Goal: Communication & Community: Answer question/provide support

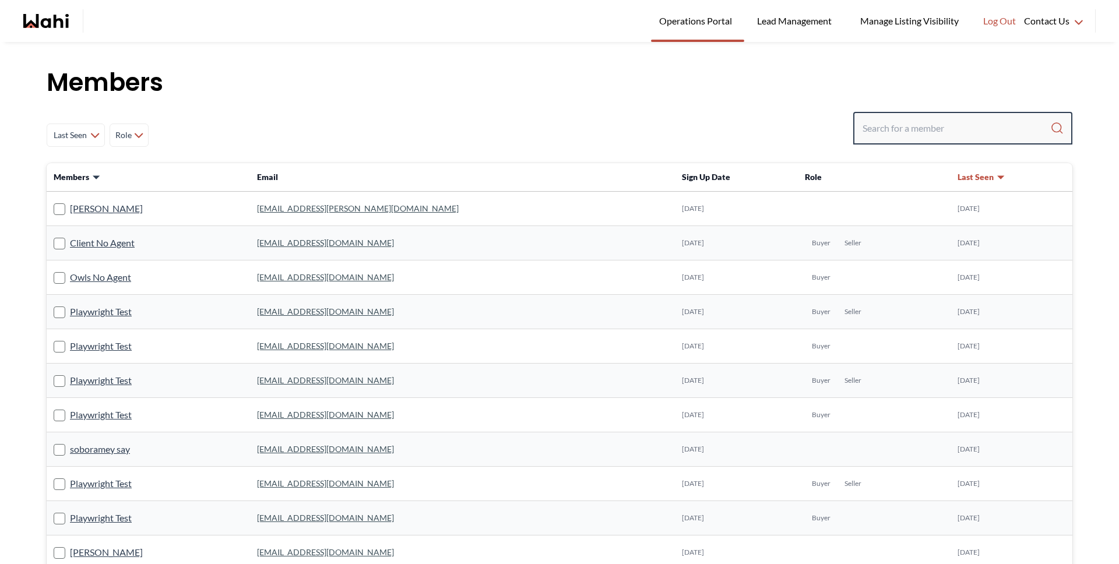
click at [874, 137] on input "Search input" at bounding box center [957, 128] width 188 height 21
type input "[PERSON_NAME]"
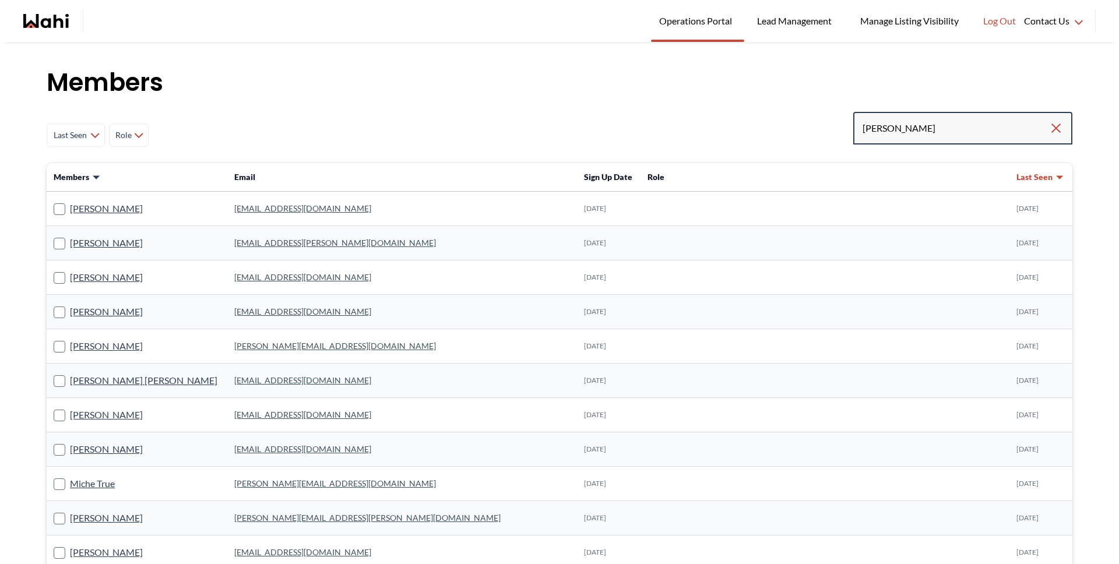
click at [917, 136] on input "[PERSON_NAME]" at bounding box center [956, 128] width 187 height 21
type input "[PERSON_NAME]"
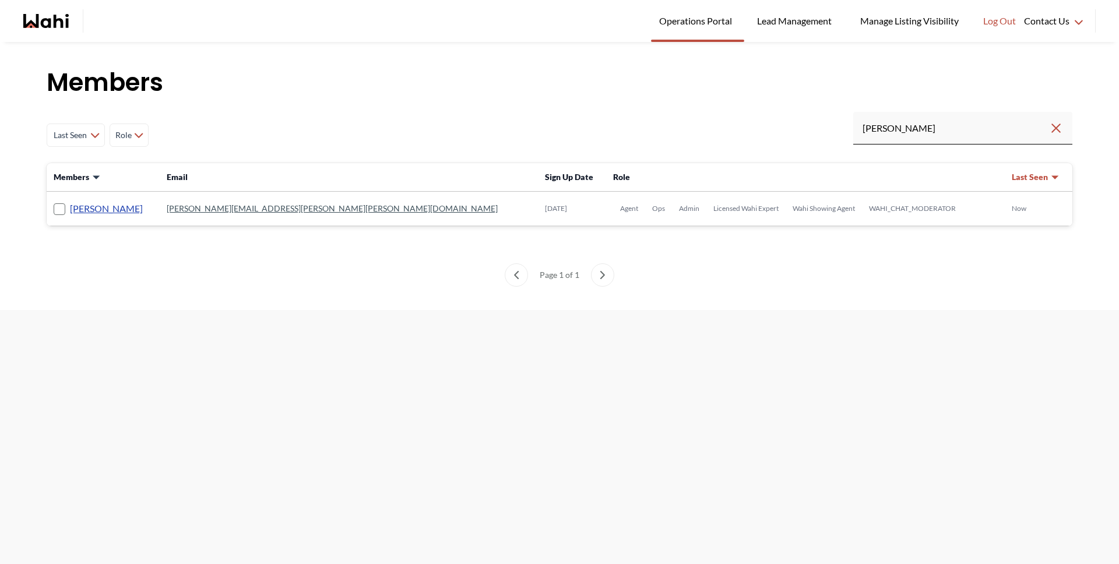
click at [97, 209] on link "[PERSON_NAME]" at bounding box center [106, 208] width 73 height 15
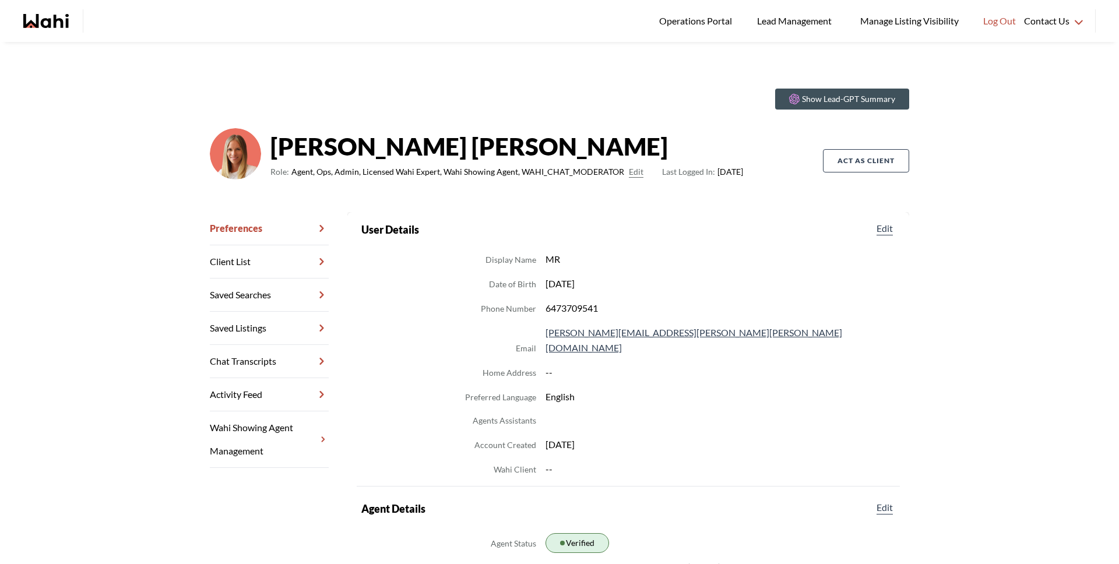
click at [263, 360] on link "Chat Transcripts" at bounding box center [269, 361] width 119 height 33
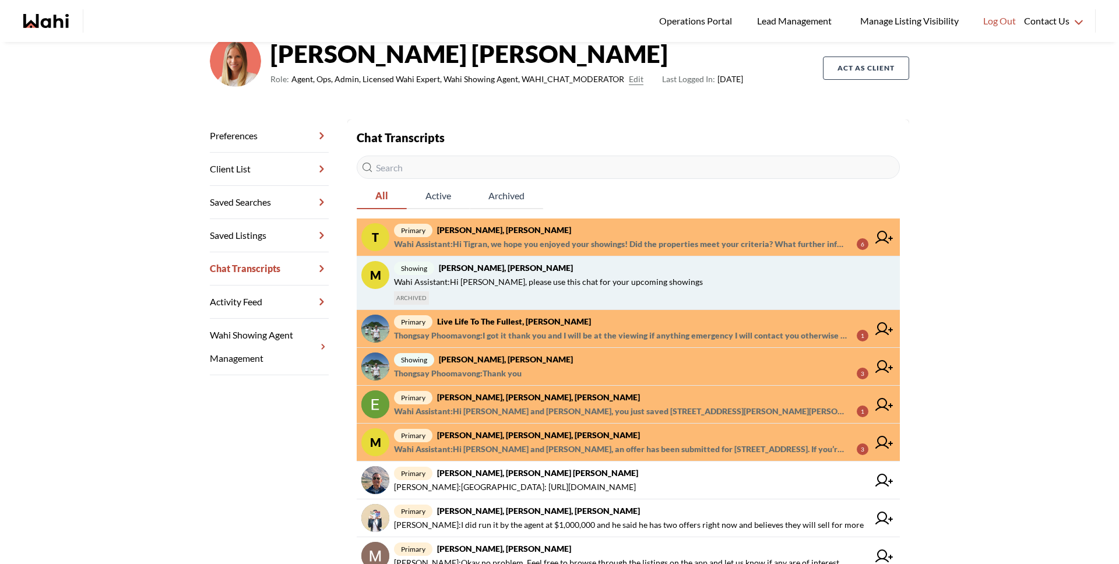
scroll to position [139, 0]
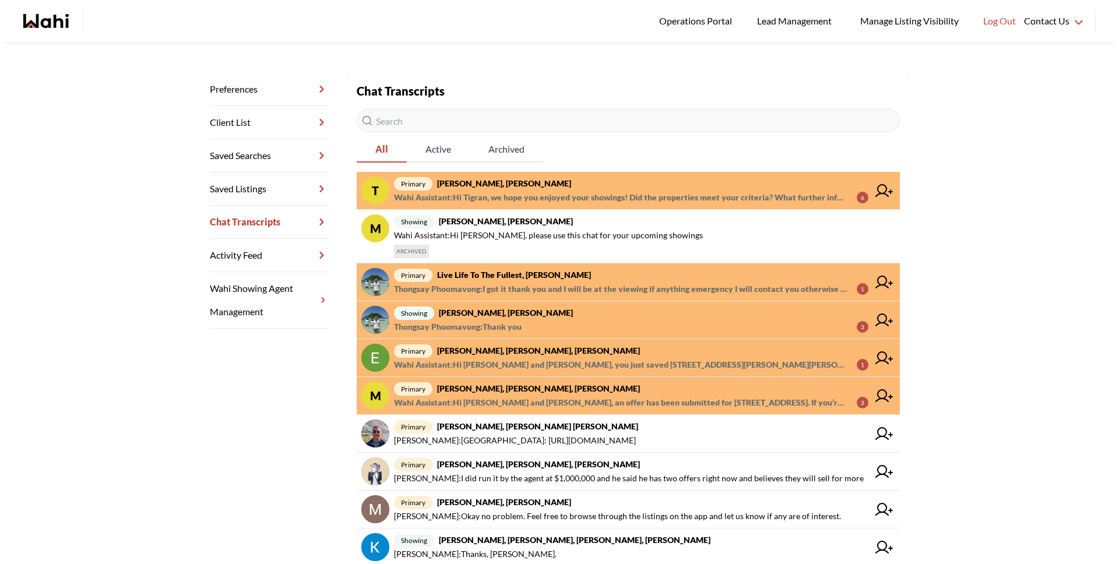
click at [466, 391] on strong "[PERSON_NAME], [PERSON_NAME], [PERSON_NAME]" at bounding box center [538, 389] width 203 height 10
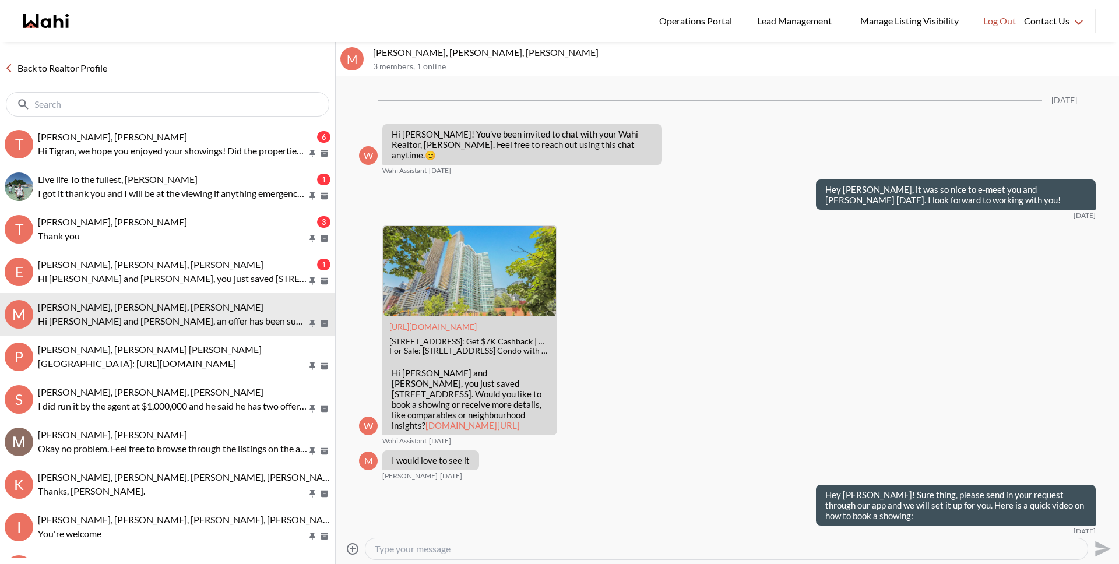
scroll to position [1787, 0]
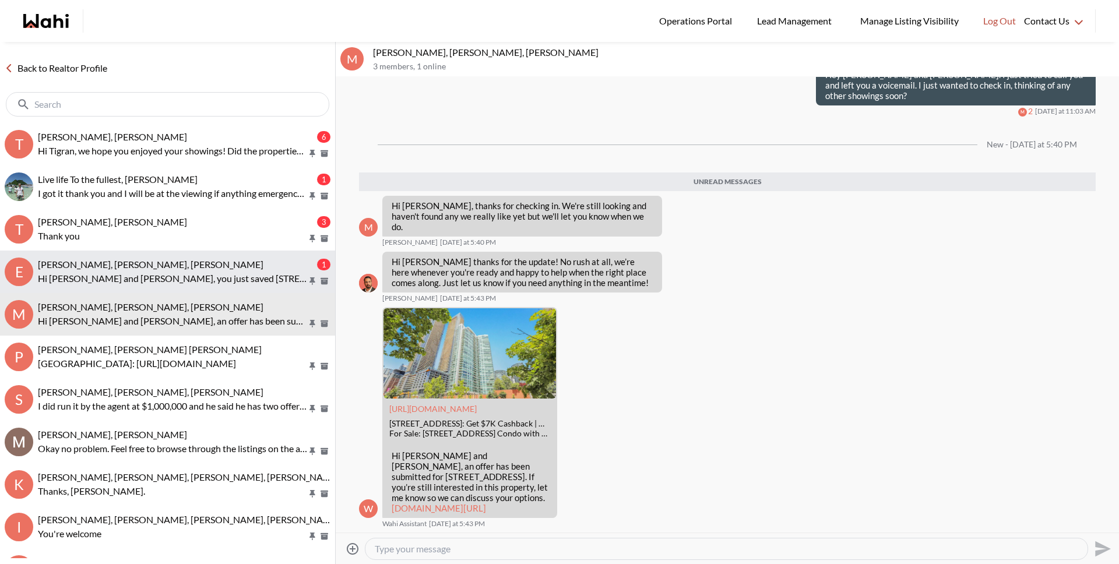
click at [188, 272] on p "Hi Erik and Margarita, you just saved 200 Livingstone St W, Barrie. Would you l…" at bounding box center [172, 279] width 269 height 14
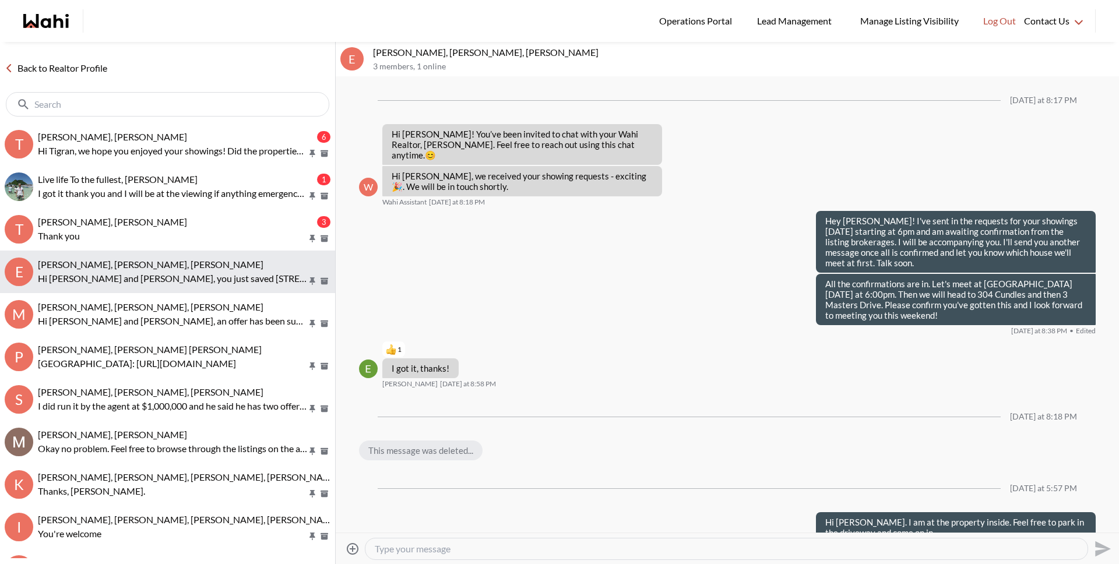
scroll to position [1177, 0]
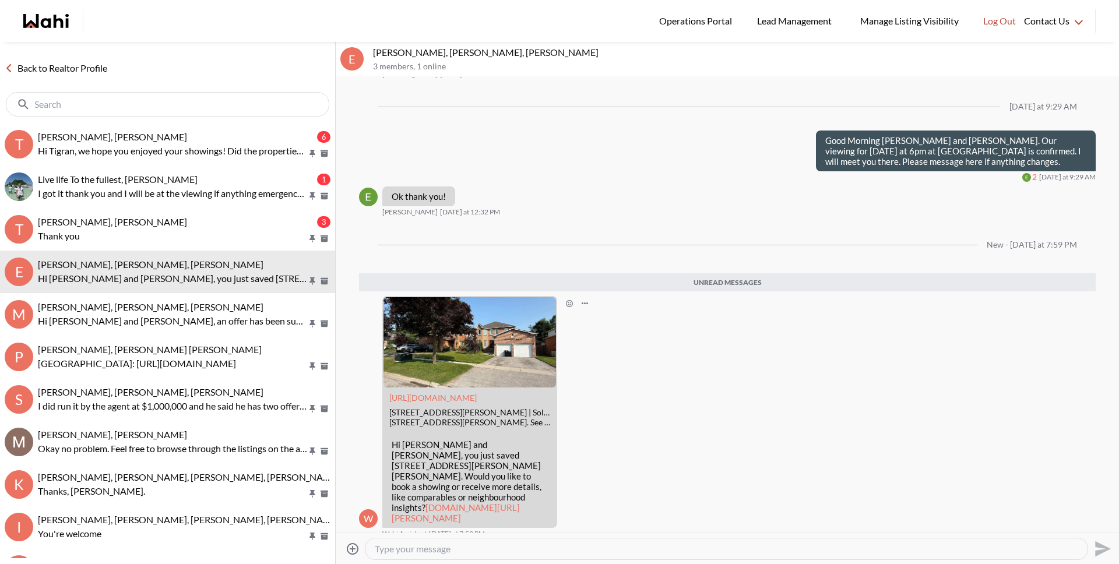
click at [479, 502] on link "wahi.com/ca/en/real-estate/on/simcoe/barrie/200-livingstone-st-w-barrie-l4n6z9-…" at bounding box center [456, 512] width 128 height 21
click at [111, 251] on button "E Erik Odegaard, Margarita Haimov, Michelle Hi Erik and Margarita, you just sav…" at bounding box center [167, 272] width 335 height 43
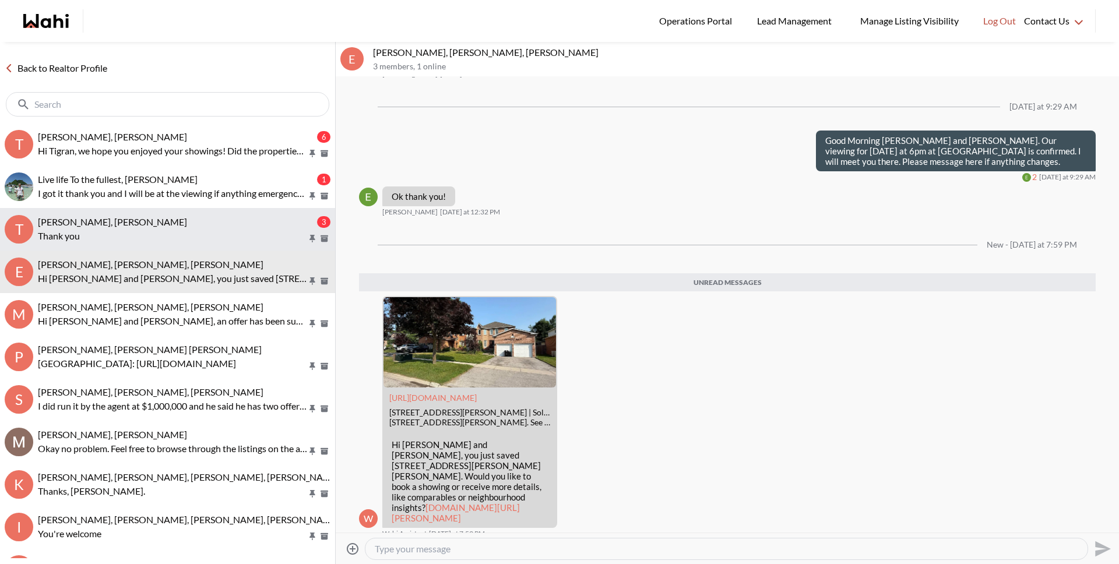
click at [111, 244] on button "T Thongsay Phoomavong, Rohit, Michelle 3 Thank you" at bounding box center [167, 229] width 335 height 43
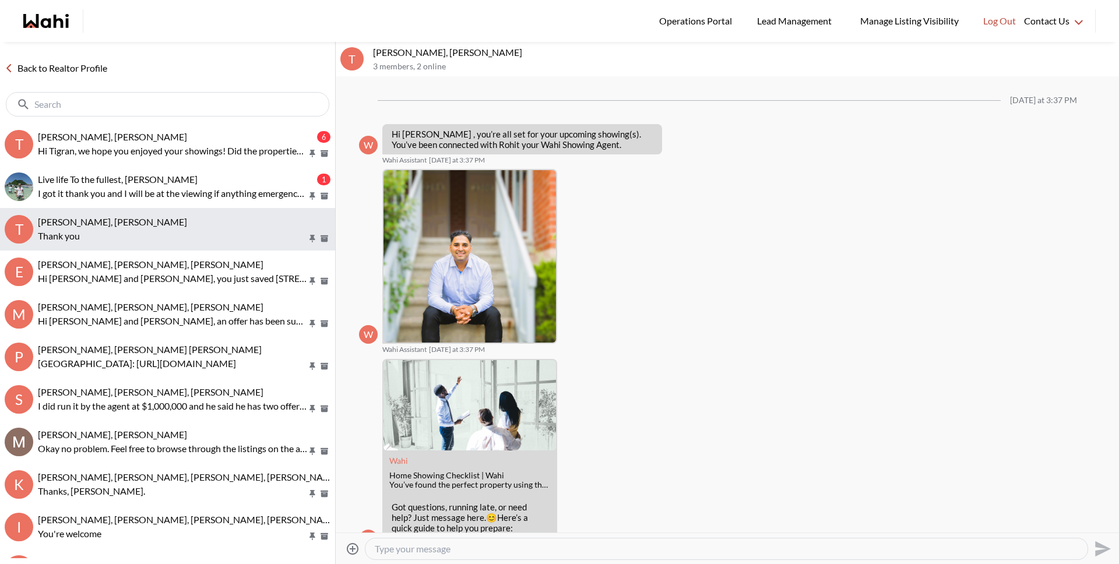
scroll to position [254, 0]
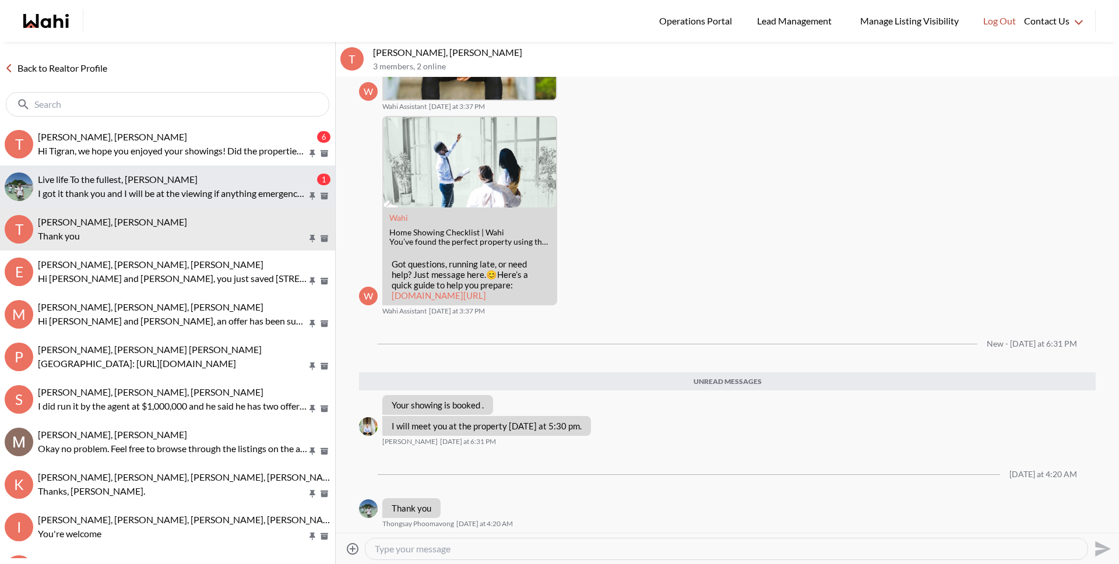
click at [112, 196] on p "I got it thank you and I will be at the viewing if anything emergency I will co…" at bounding box center [172, 194] width 269 height 14
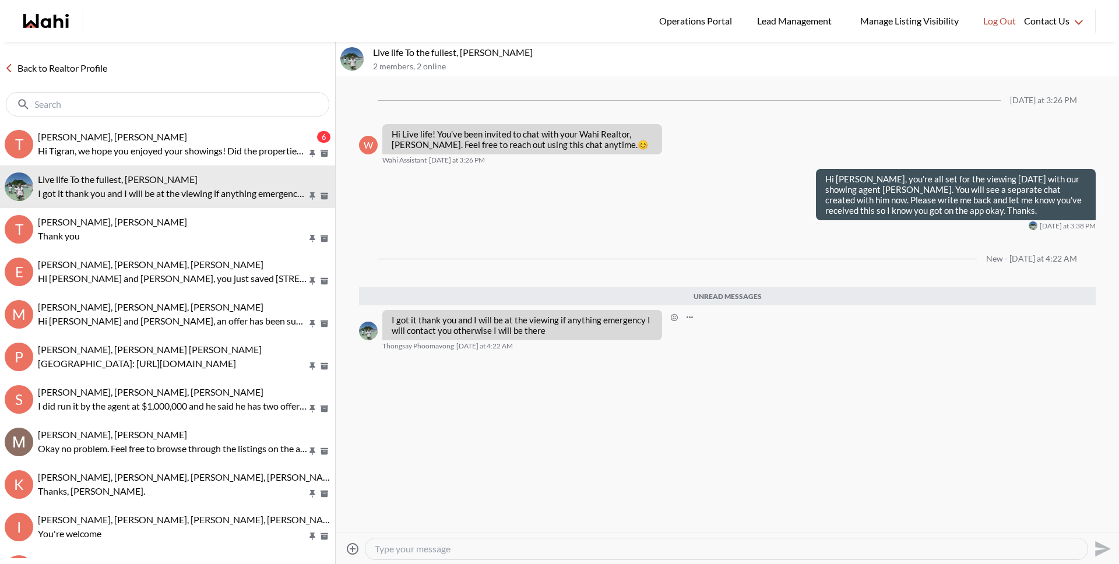
click at [676, 318] on icon "Open Reaction Selector" at bounding box center [674, 317] width 7 height 7
click at [715, 291] on button "Select Reaction: Thumbs up" at bounding box center [708, 292] width 23 height 23
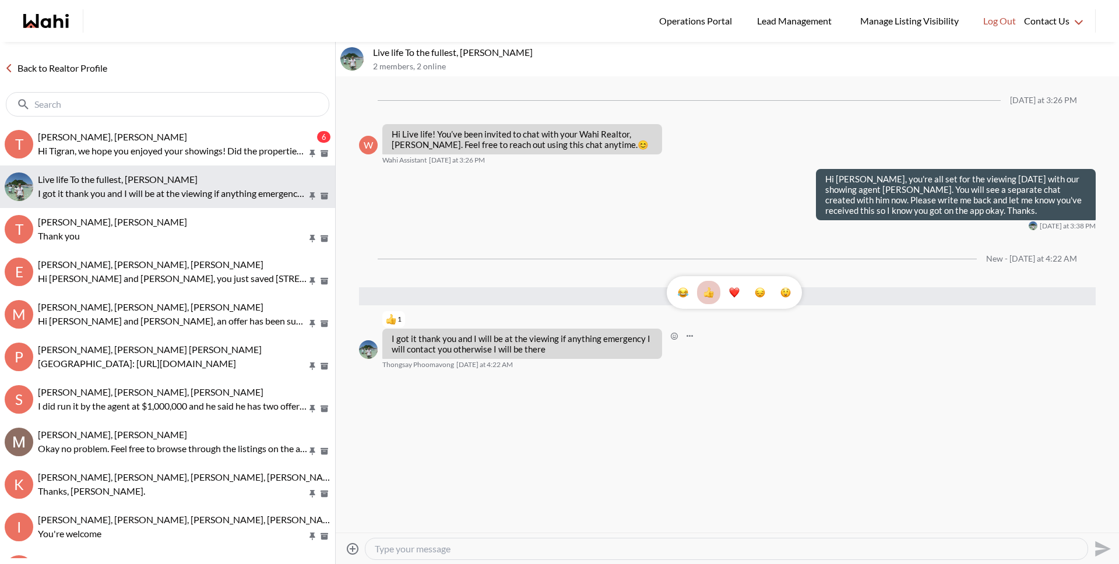
click at [189, 180] on div "Live life To the fullest, Michelle" at bounding box center [184, 180] width 293 height 12
click at [402, 550] on textarea "Type your message" at bounding box center [727, 549] width 704 height 12
click at [402, 544] on textarea "Type your message" at bounding box center [727, 549] width 704 height 12
click at [404, 544] on textarea "Type your message" at bounding box center [727, 549] width 704 height 12
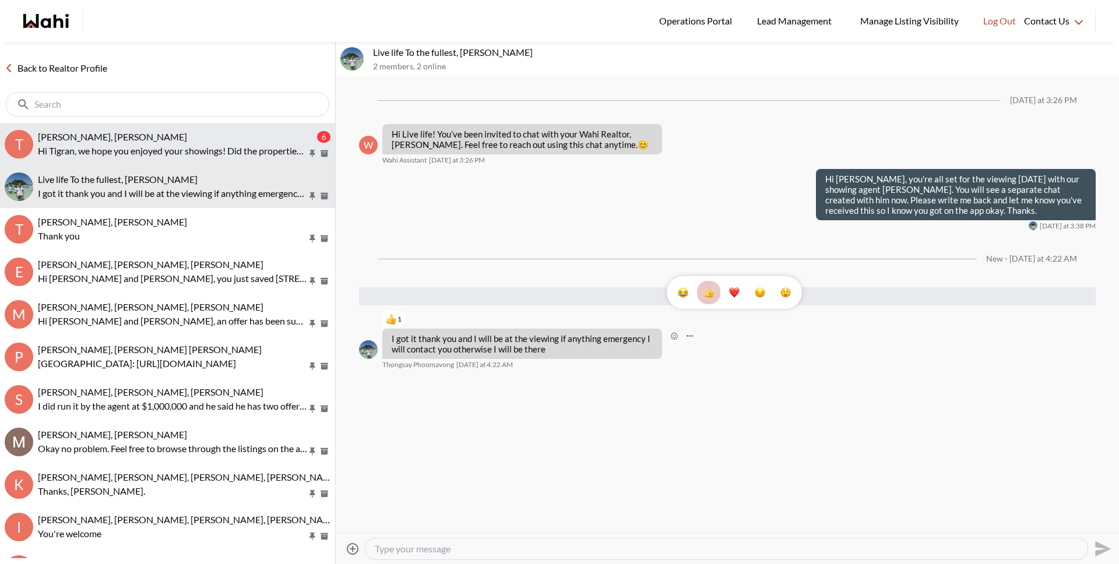
drag, startPoint x: 149, startPoint y: 138, endPoint x: 142, endPoint y: 149, distance: 13.1
click at [149, 138] on span "TIGRAN ARUSTAMYAN, Michelle" at bounding box center [112, 136] width 149 height 11
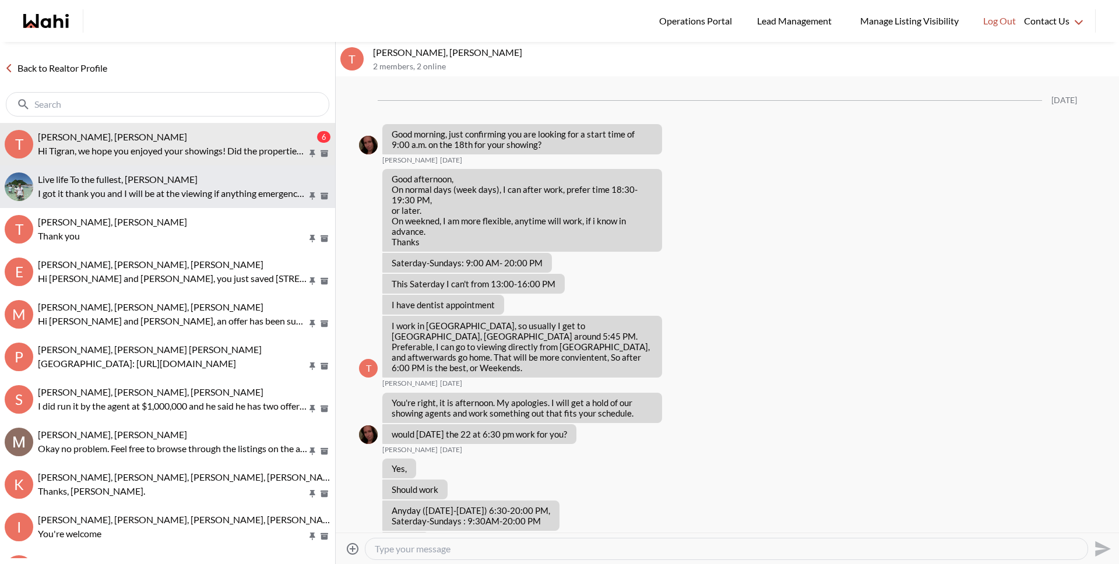
scroll to position [891, 0]
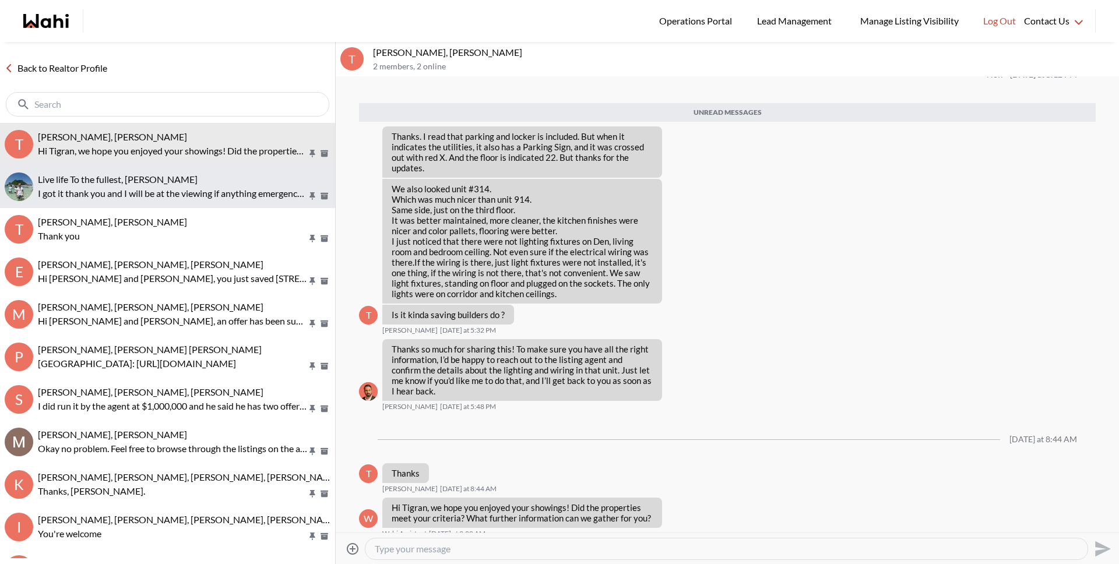
click at [133, 177] on span "Live life To the fullest, Michelle" at bounding box center [118, 179] width 160 height 11
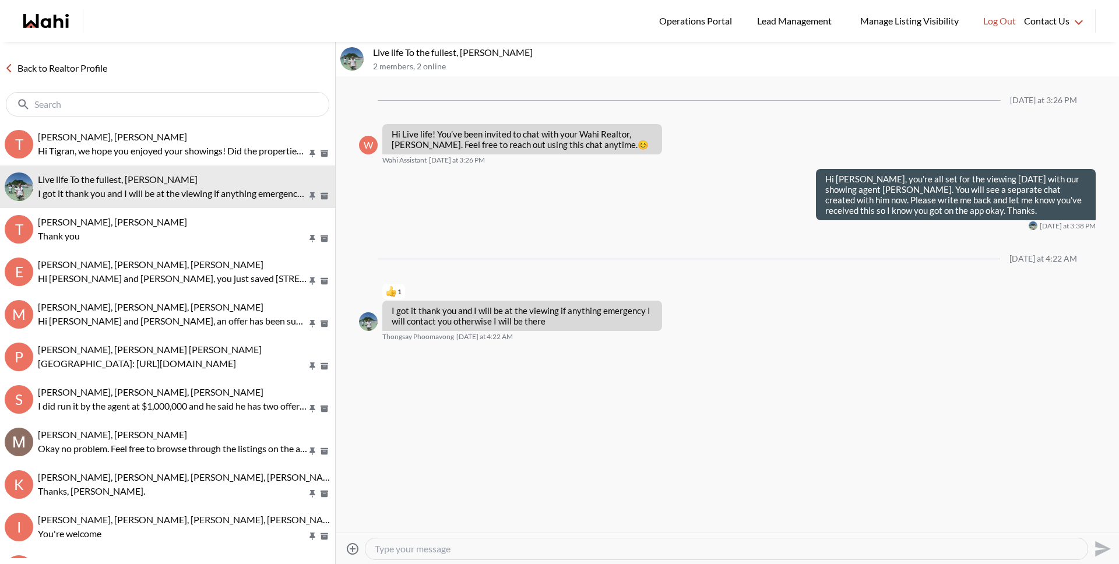
click at [395, 556] on div at bounding box center [726, 549] width 722 height 21
click at [392, 552] on textarea "Type your message" at bounding box center [727, 549] width 704 height 12
type textarea "Great, let us know what you think after you view the home!"
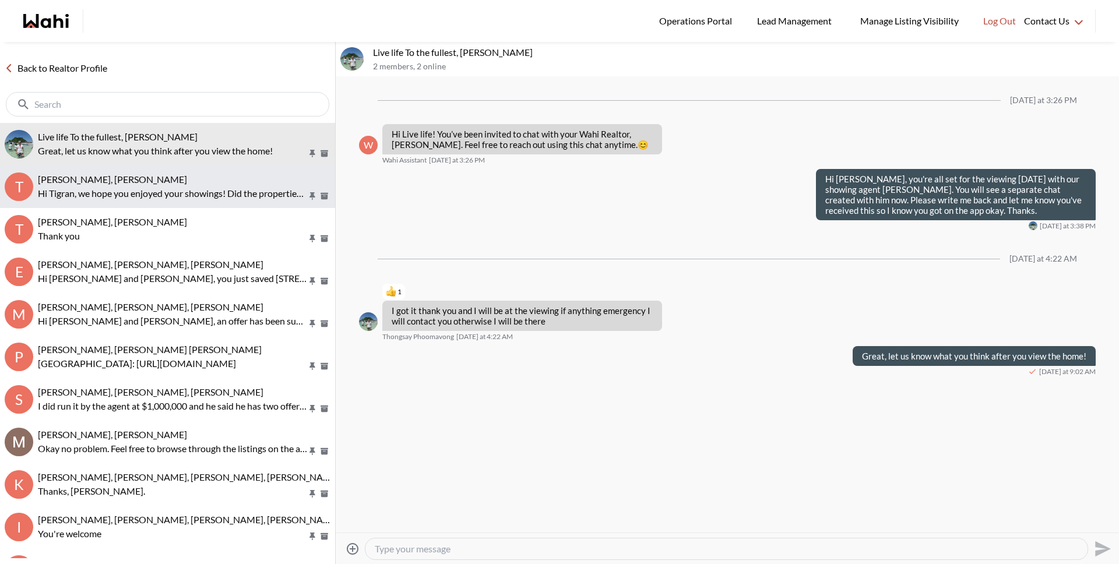
click at [133, 181] on span "TIGRAN ARUSTAMYAN, Michelle" at bounding box center [112, 179] width 149 height 11
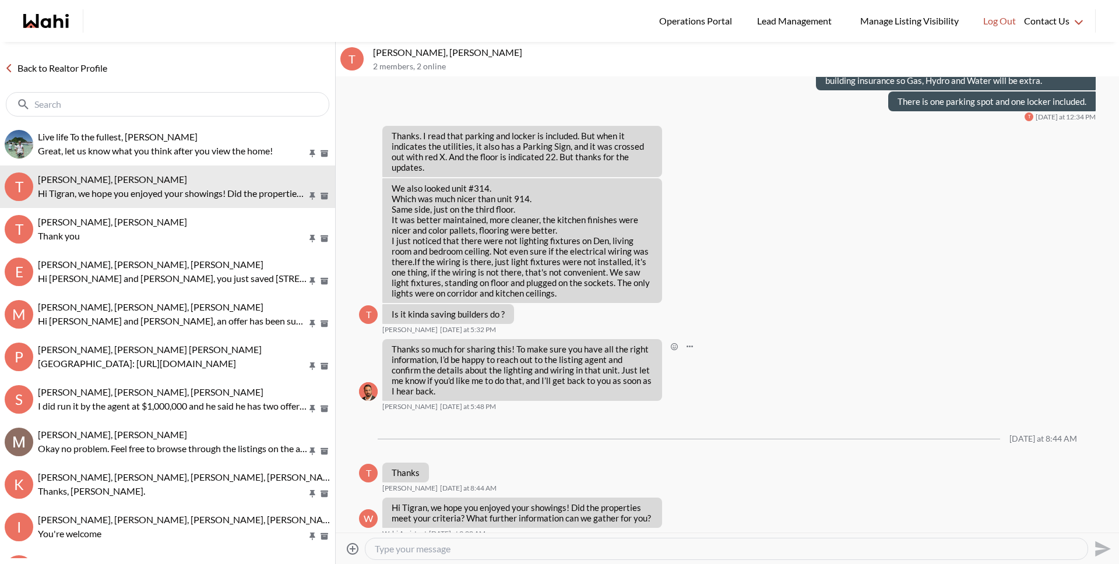
scroll to position [815, 0]
click at [444, 359] on p "Thanks so much for sharing this! To make sure you have all the right informatio…" at bounding box center [522, 370] width 261 height 52
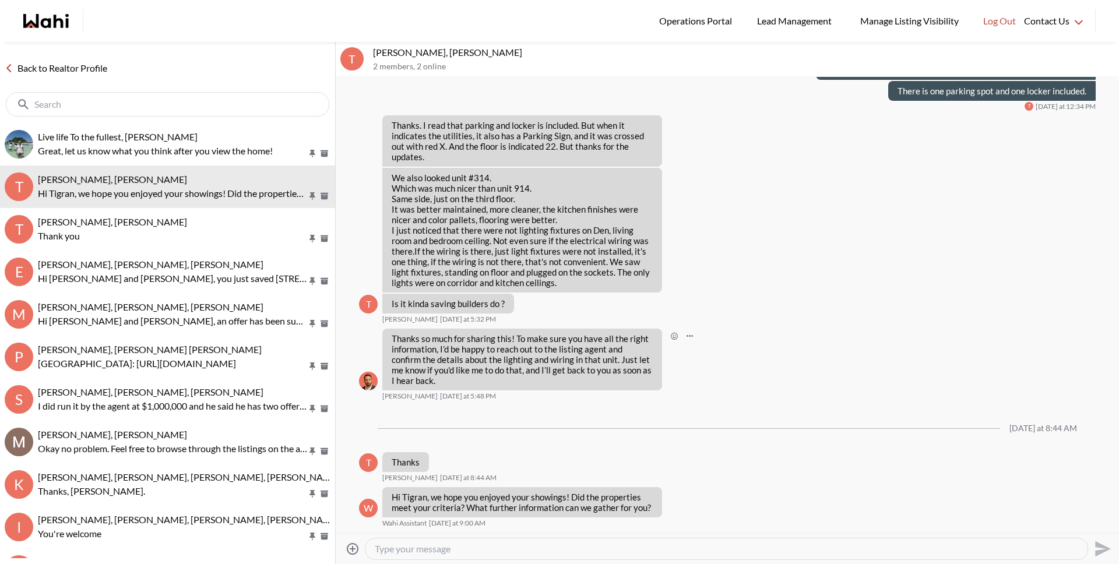
scroll to position [2949, 0]
click at [70, 68] on link "Back to Realtor Profile" at bounding box center [56, 68] width 112 height 15
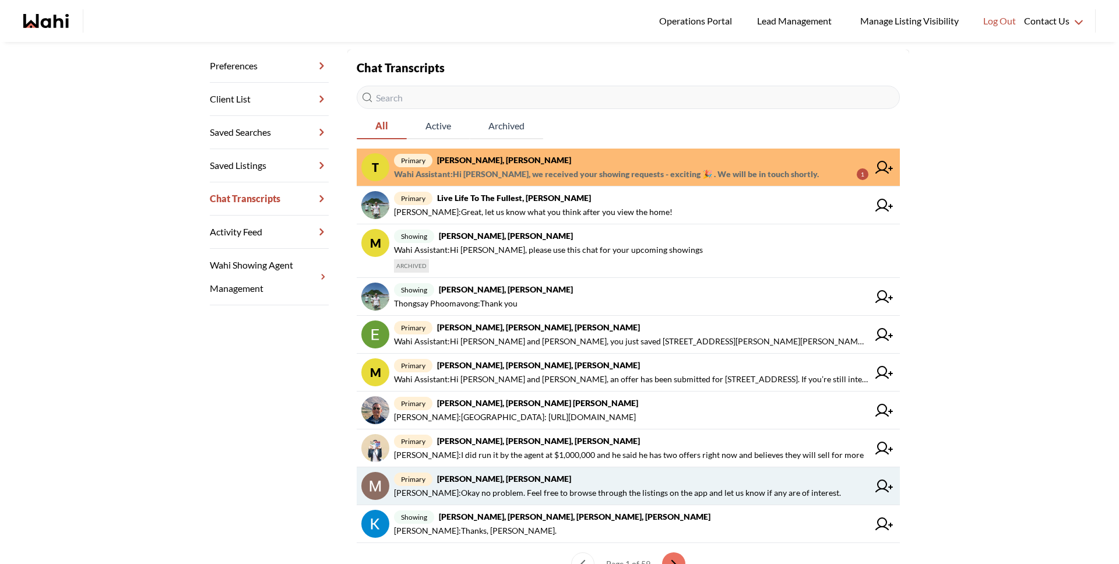
scroll to position [179, 0]
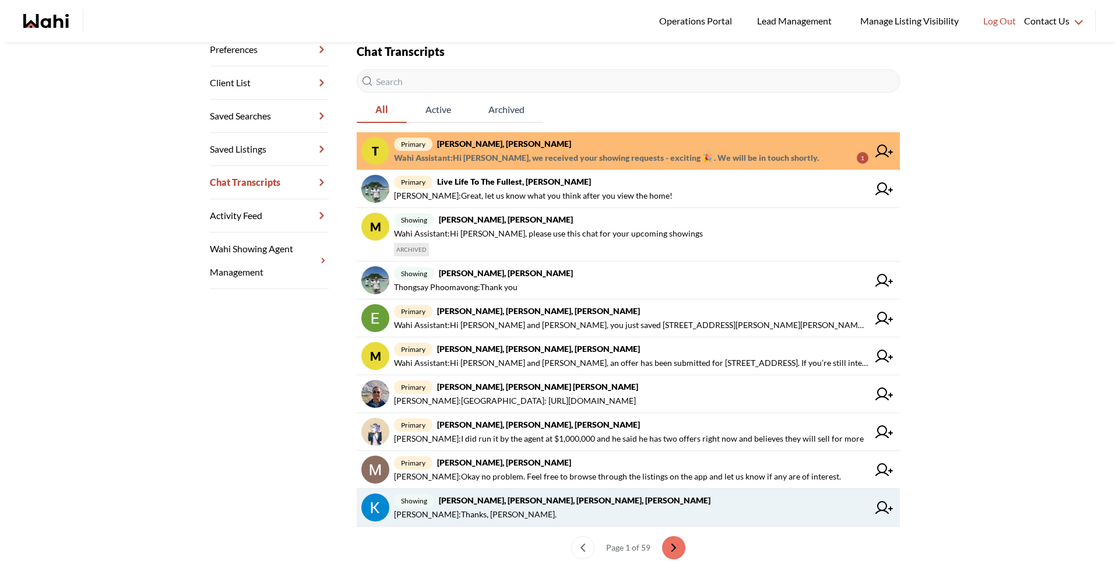
click at [509, 505] on strong "[PERSON_NAME], [PERSON_NAME], [PERSON_NAME], [PERSON_NAME]" at bounding box center [575, 500] width 272 height 10
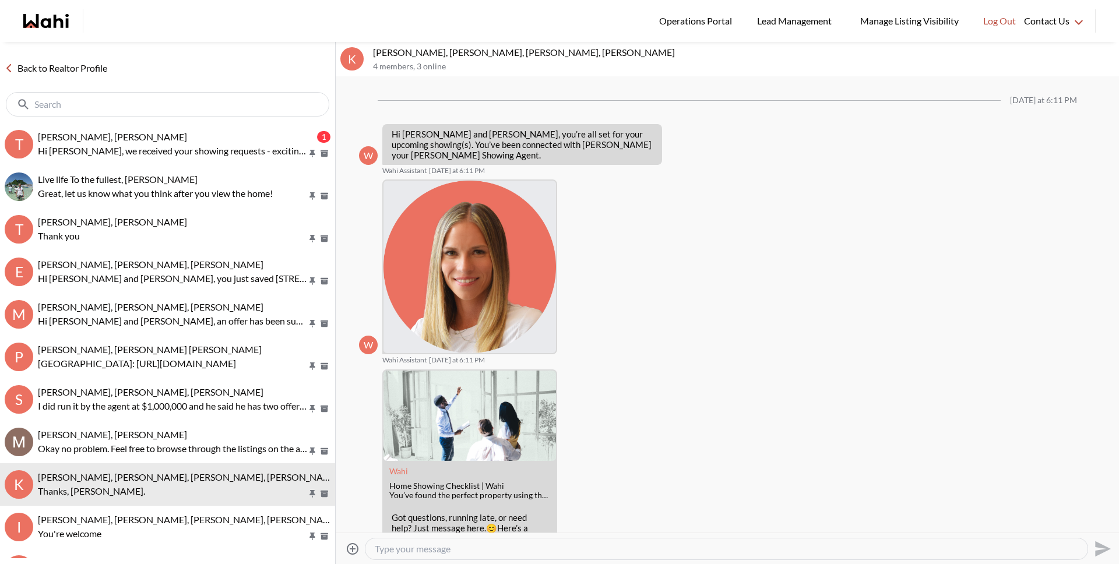
scroll to position [410, 0]
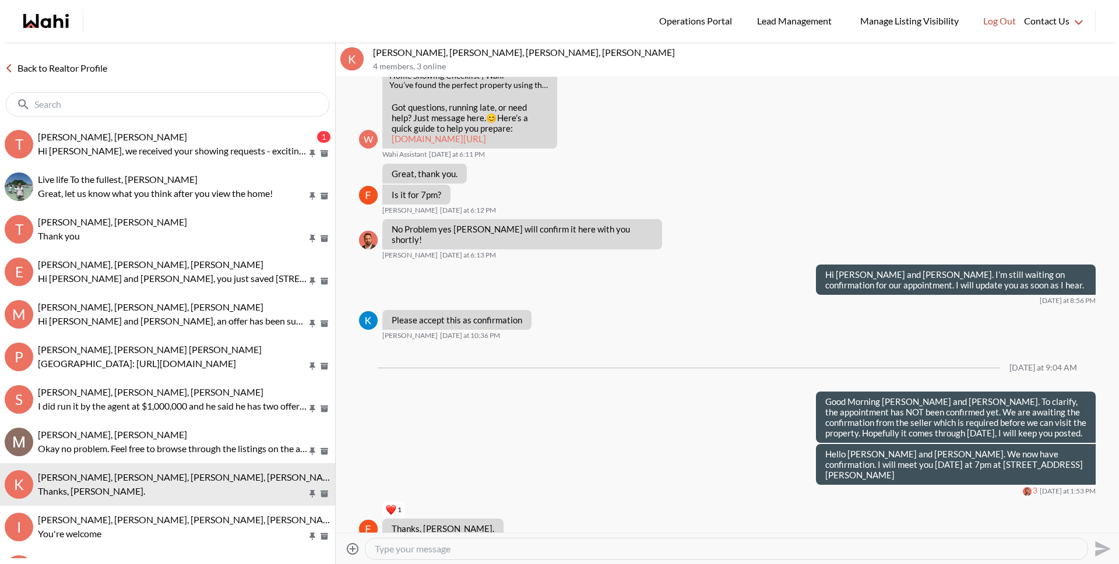
drag, startPoint x: 478, startPoint y: 551, endPoint x: 470, endPoint y: 557, distance: 10.0
click at [478, 551] on textarea "Type your message" at bounding box center [727, 549] width 704 height 12
type textarea "H"
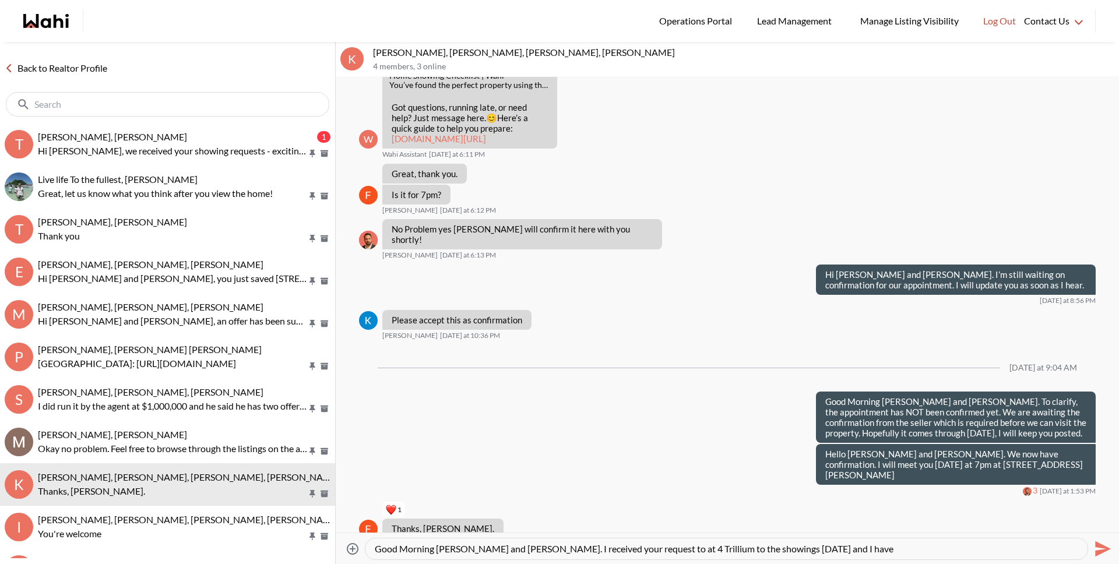
click at [445, 550] on textarea "Good Morning KEvin and Fawzia. I received your request to at 4 Trillium to the …" at bounding box center [727, 549] width 704 height 12
click at [831, 548] on textarea "Good Morning Kevin and Fawzia. I received your request to at 4 Trillium to the …" at bounding box center [727, 549] width 704 height 12
type textarea "Good Morning [PERSON_NAME] and [PERSON_NAME]. I received your request to at 4 T…"
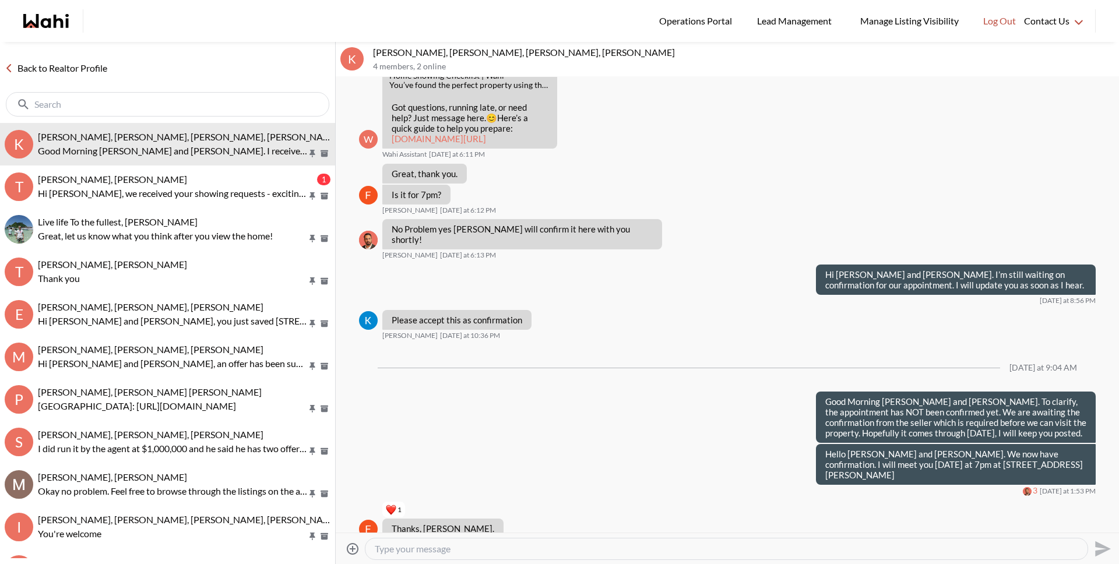
scroll to position [0, 0]
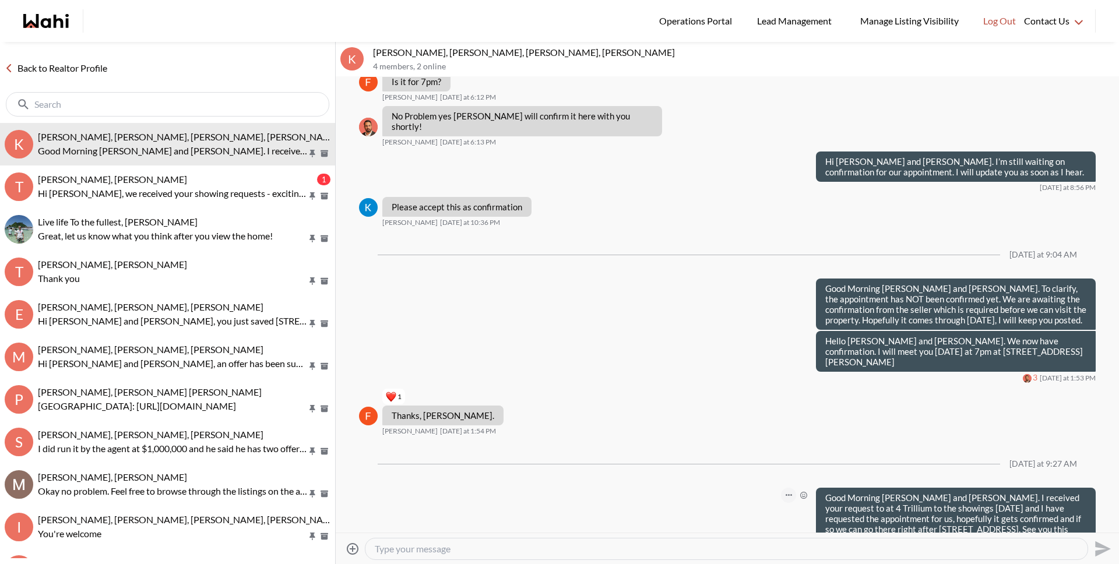
click at [786, 494] on icon "Open Message Actions Menu" at bounding box center [789, 495] width 6 height 2
click at [733, 431] on button "Edit Message" at bounding box center [740, 435] width 93 height 21
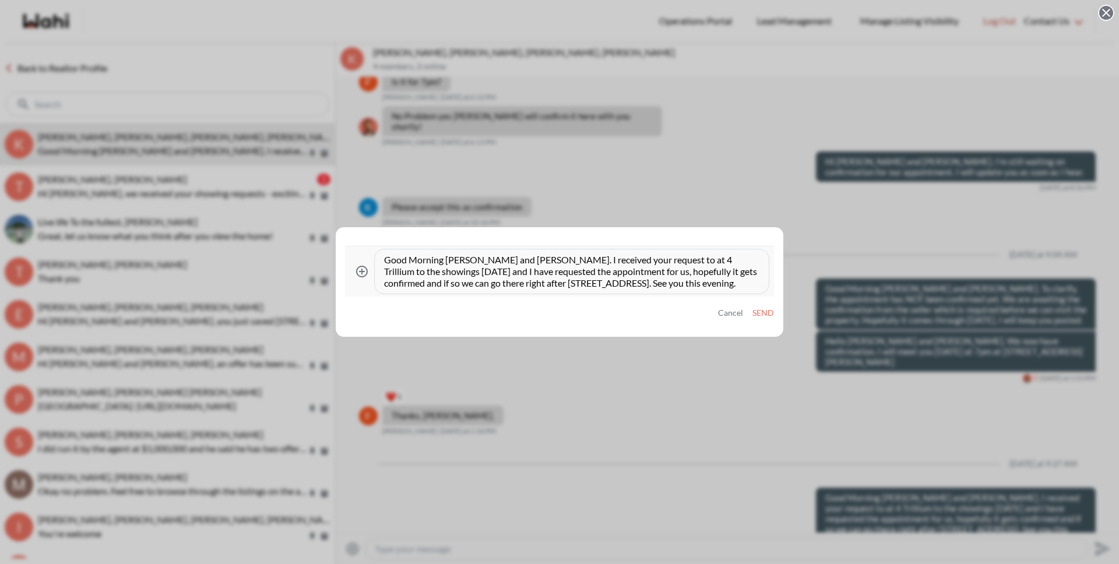
click at [632, 259] on textarea "Good Morning [PERSON_NAME] and [PERSON_NAME]. I received your request to at 4 T…" at bounding box center [571, 271] width 375 height 35
type textarea "Good Morning Kevin and Fawzia. I received your request to add 4 Trillium to the…"
click at [762, 315] on button "Send" at bounding box center [763, 313] width 22 height 10
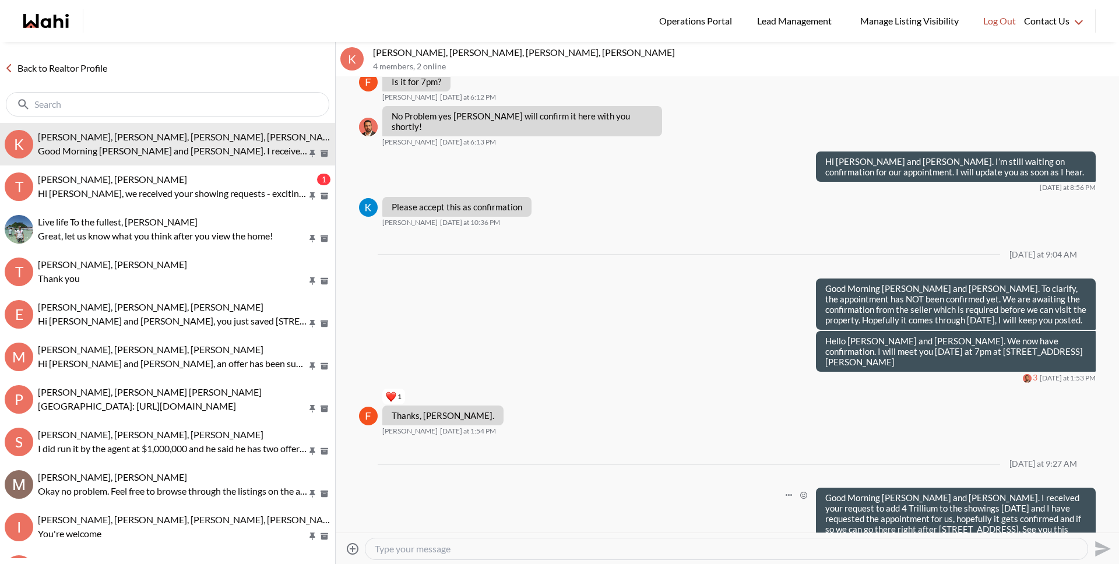
click at [83, 68] on link "Back to Realtor Profile" at bounding box center [56, 68] width 112 height 15
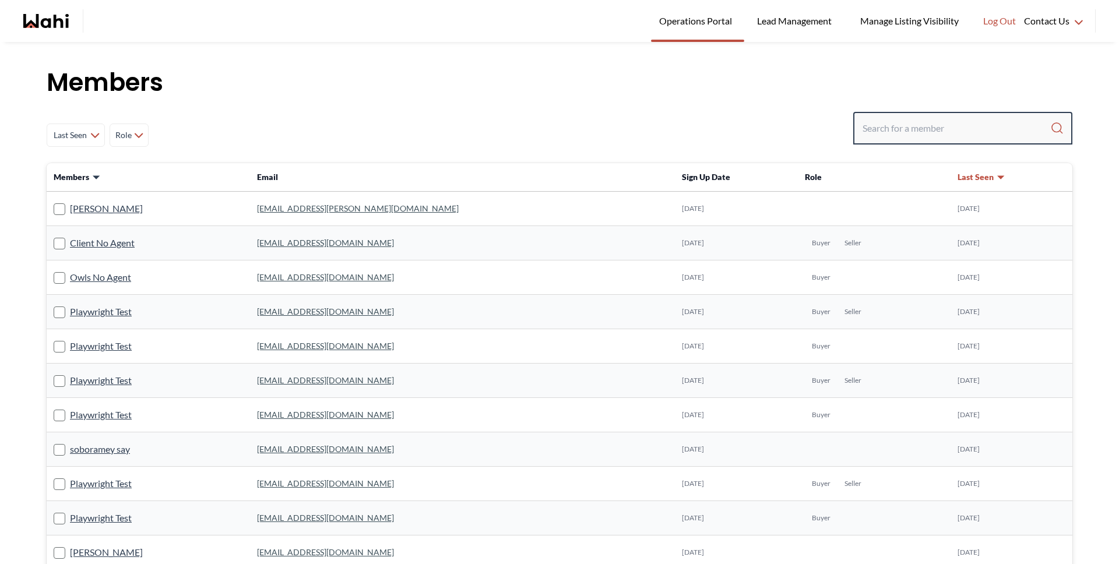
click at [901, 125] on input "Search input" at bounding box center [957, 128] width 188 height 21
type input "[PERSON_NAME]"
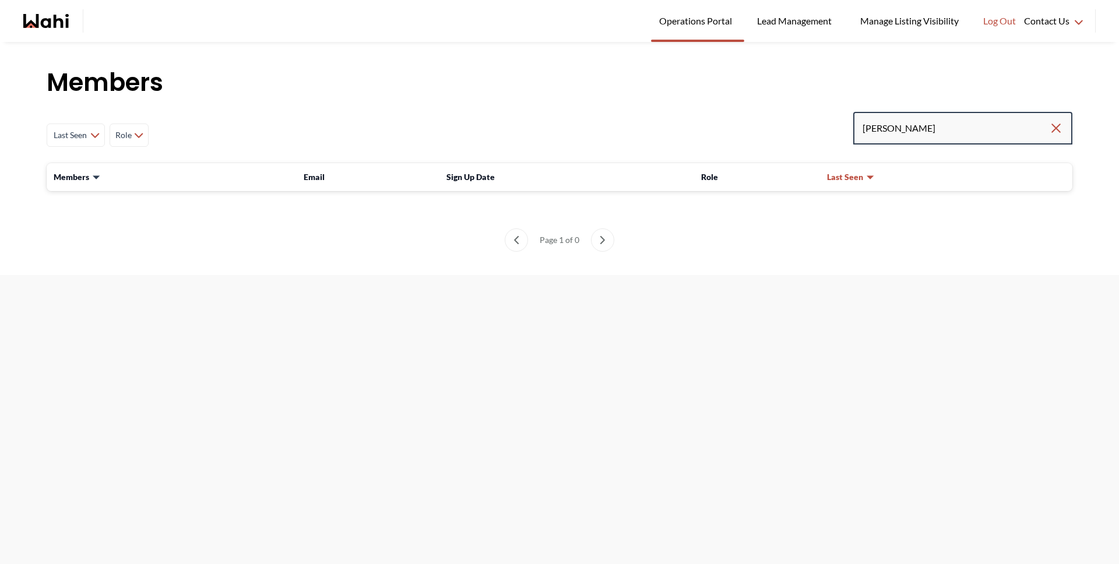
drag, startPoint x: 909, startPoint y: 128, endPoint x: 845, endPoint y: 125, distance: 64.2
click at [845, 125] on div "Last Seen Less day than [DATE] [DATE] - [DATE] [DATE] - [DATE] [DATE] - [DATE] …" at bounding box center [560, 135] width 1026 height 47
type input "behnam"
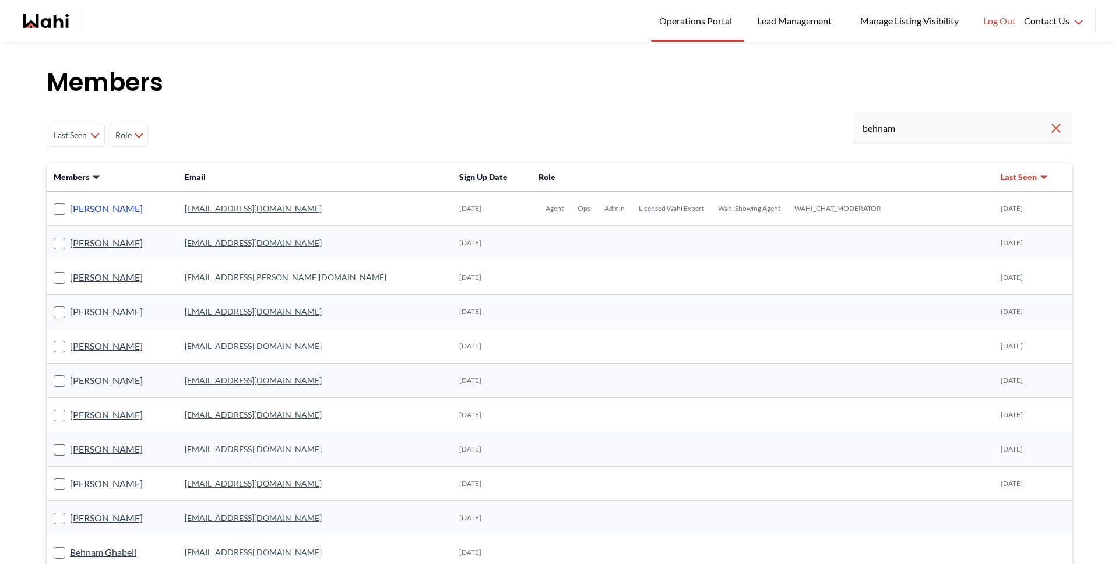
click at [78, 206] on link "[PERSON_NAME]" at bounding box center [106, 208] width 73 height 15
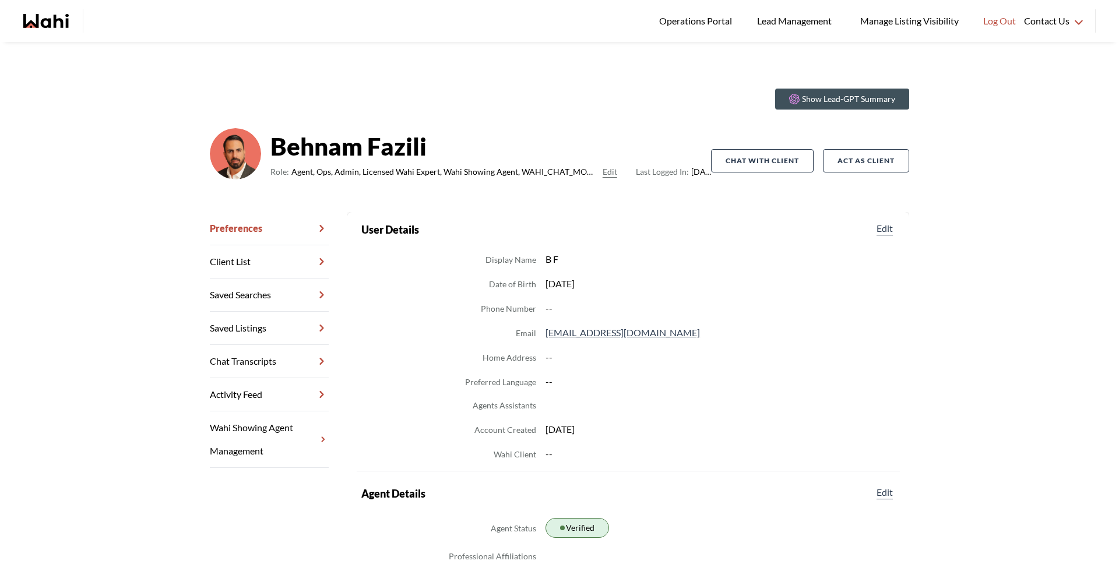
click at [244, 356] on link "Chat Transcripts" at bounding box center [269, 361] width 119 height 33
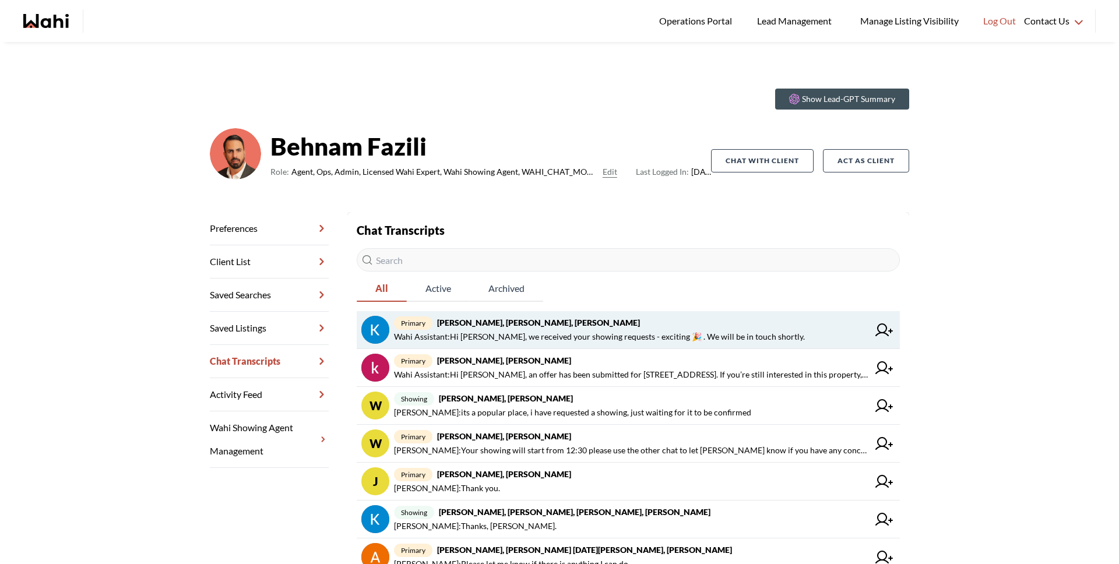
click at [555, 330] on span "Wahi Assistant : Hi [PERSON_NAME], we received your showing requests - exciting…" at bounding box center [599, 337] width 411 height 14
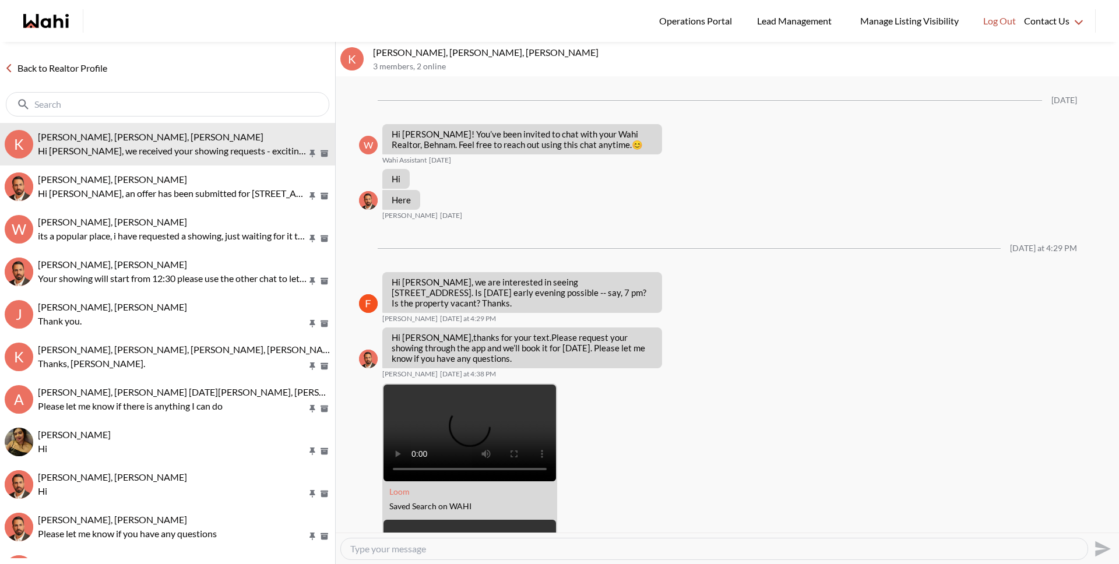
scroll to position [416, 0]
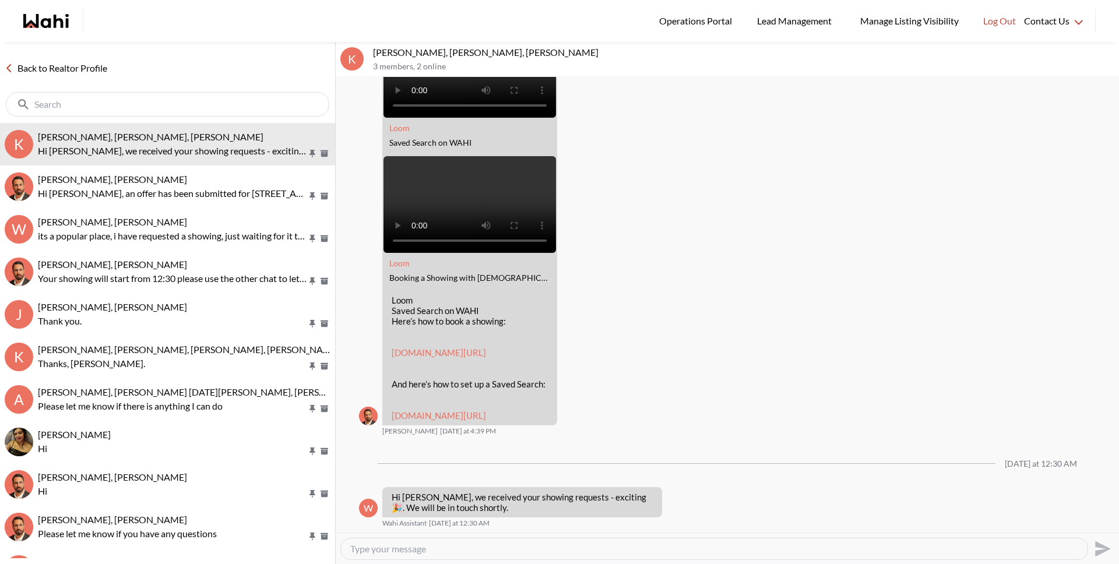
click at [100, 69] on link "Back to Realtor Profile" at bounding box center [56, 68] width 112 height 15
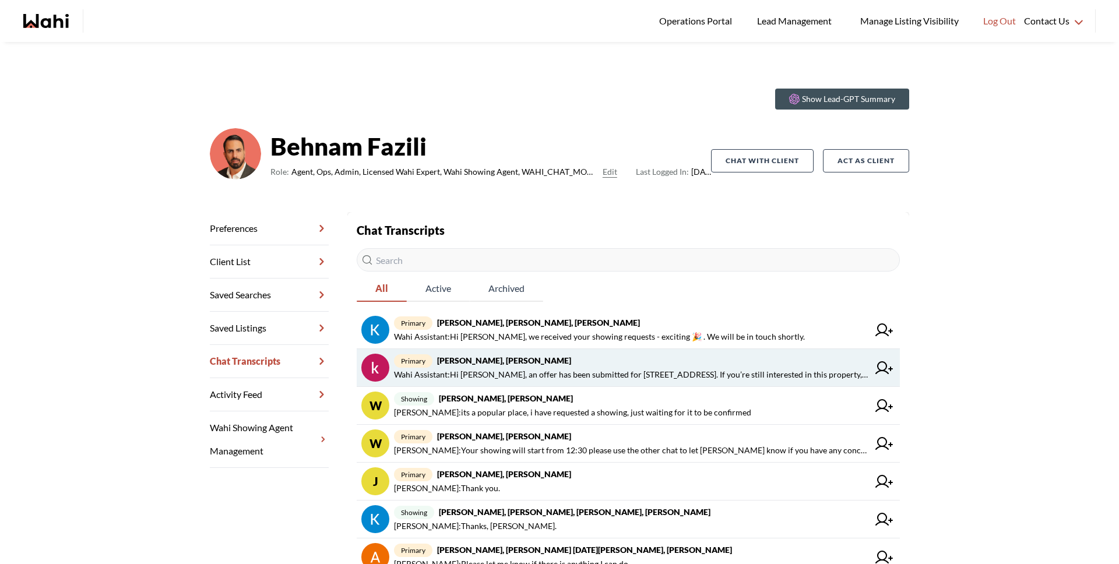
click at [442, 368] on span "Wahi Assistant : Hi [PERSON_NAME], an offer has been submitted for [STREET_ADDR…" at bounding box center [631, 375] width 474 height 14
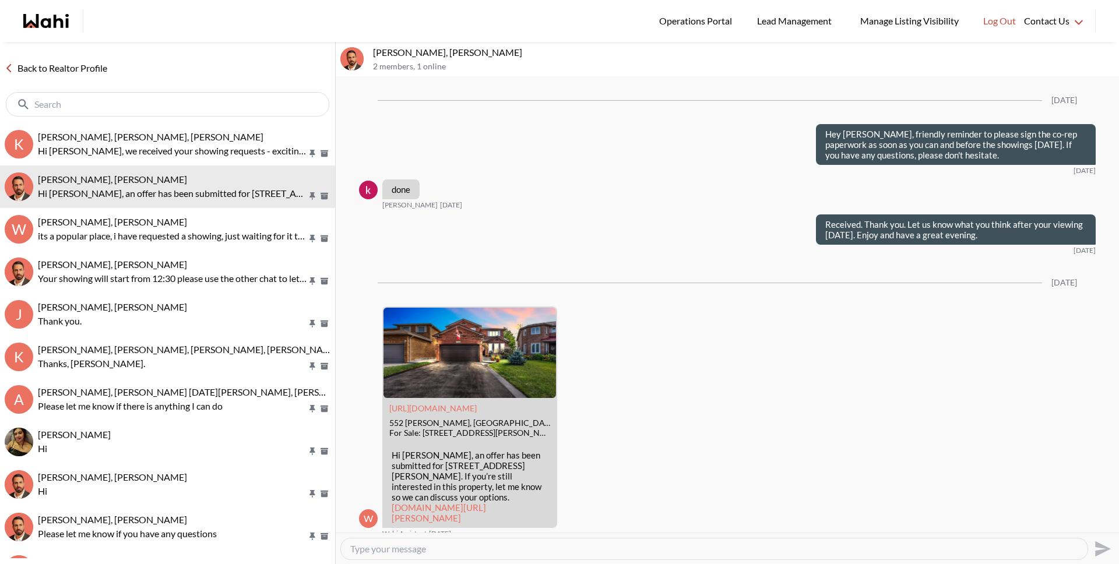
scroll to position [3390, 0]
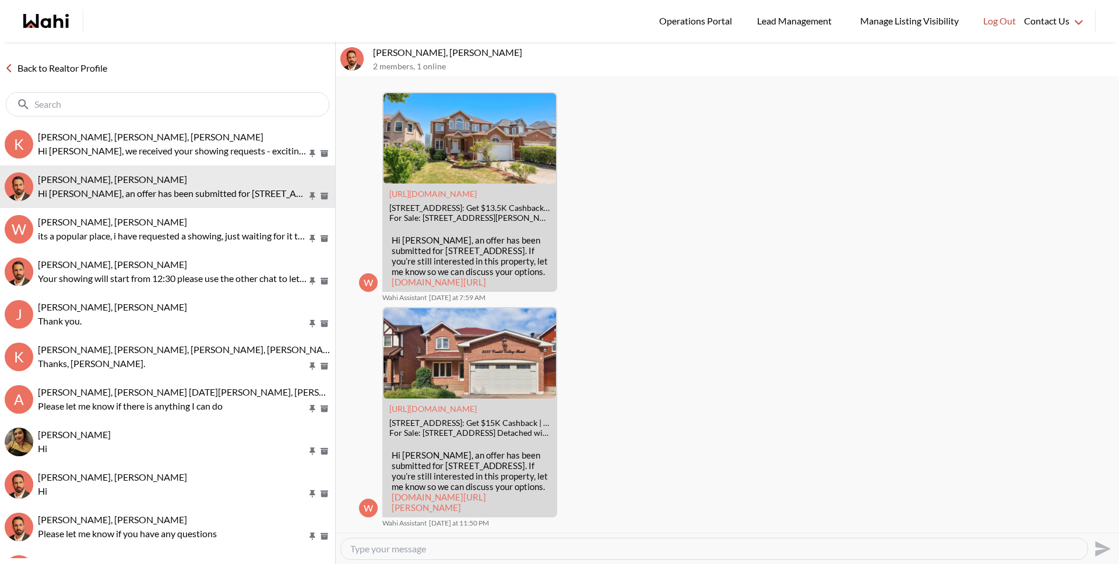
click at [57, 69] on link "Back to Realtor Profile" at bounding box center [56, 68] width 112 height 15
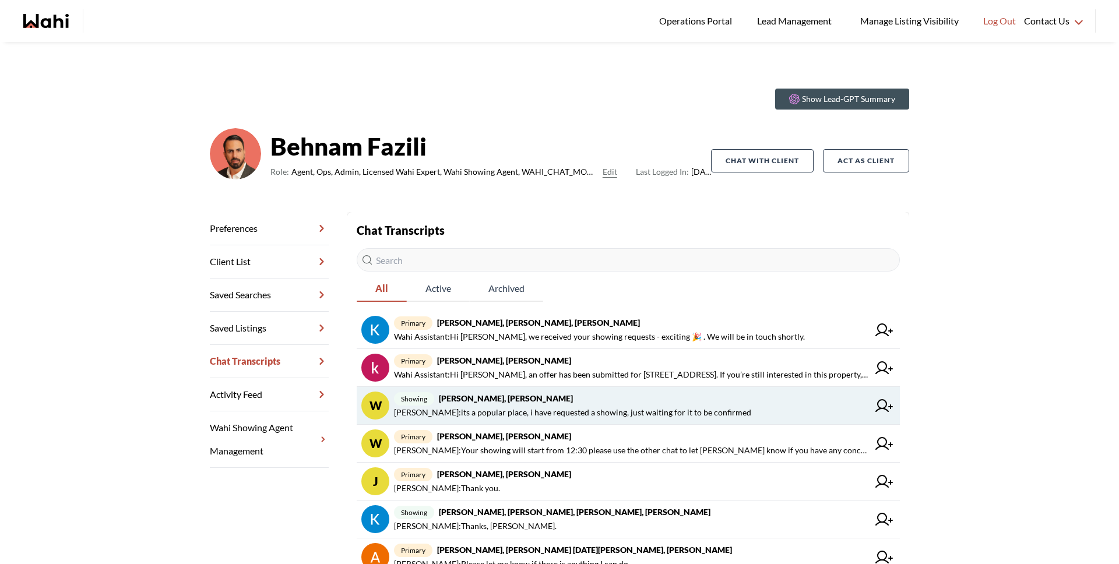
click at [454, 404] on span "showing [PERSON_NAME], [PERSON_NAME]" at bounding box center [631, 399] width 474 height 14
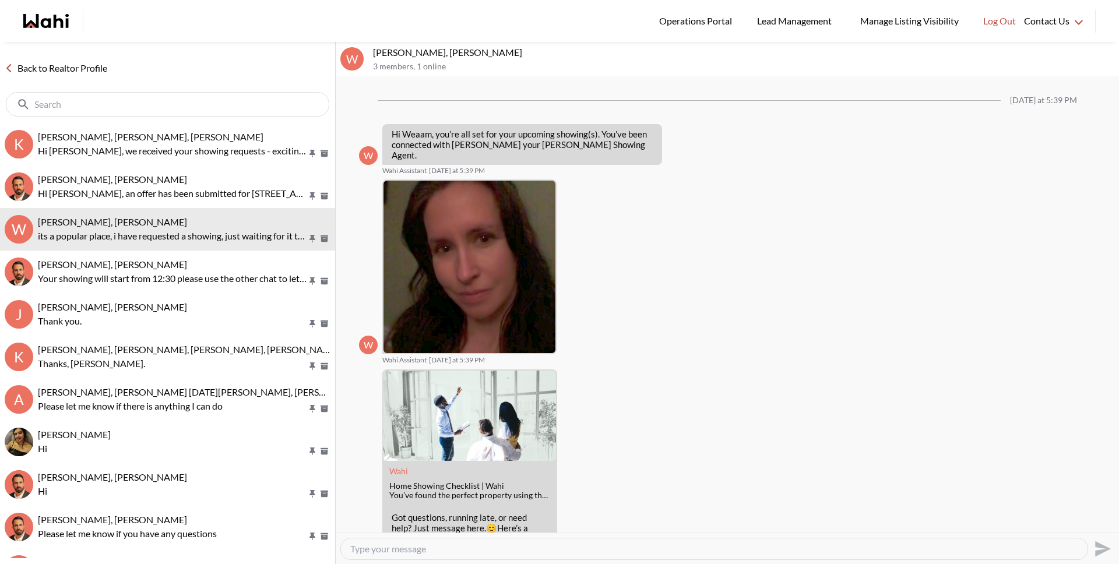
scroll to position [445, 0]
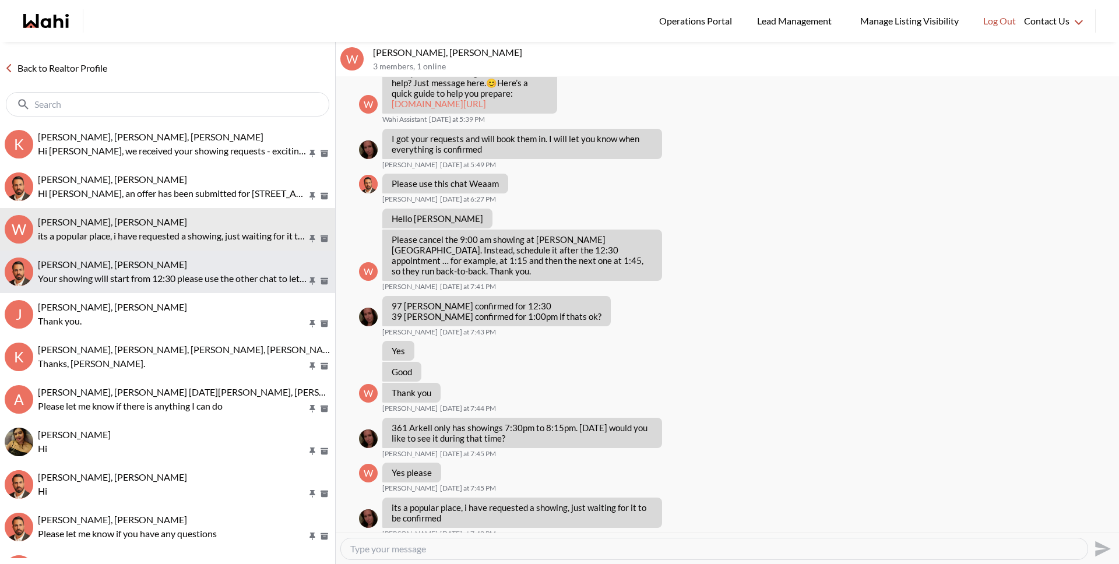
click at [157, 273] on p "Your showing will start from 12:30 please use the other chat to let [PERSON_NAM…" at bounding box center [172, 279] width 269 height 14
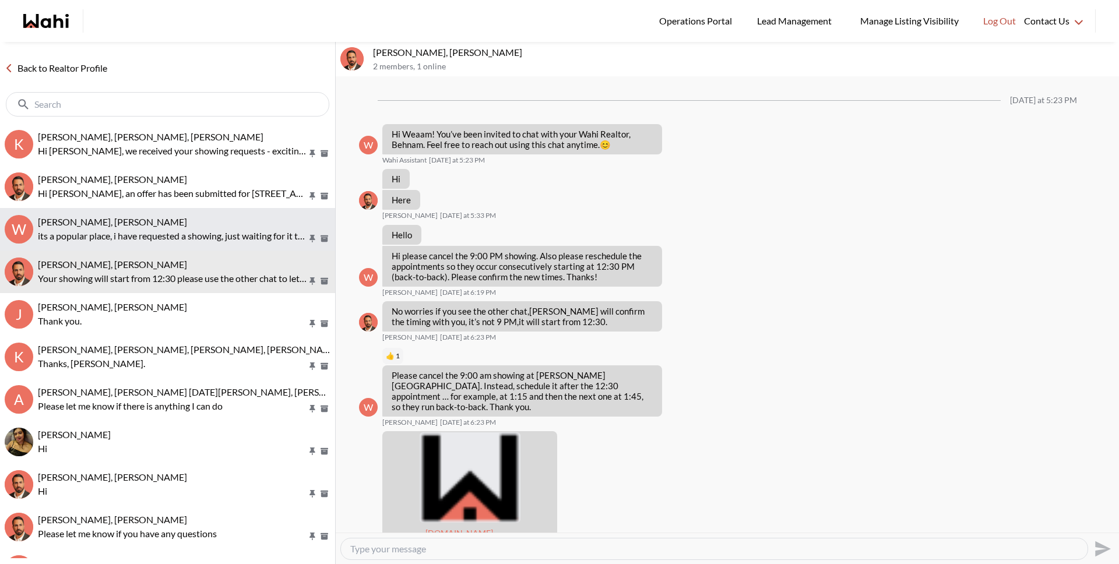
scroll to position [159, 0]
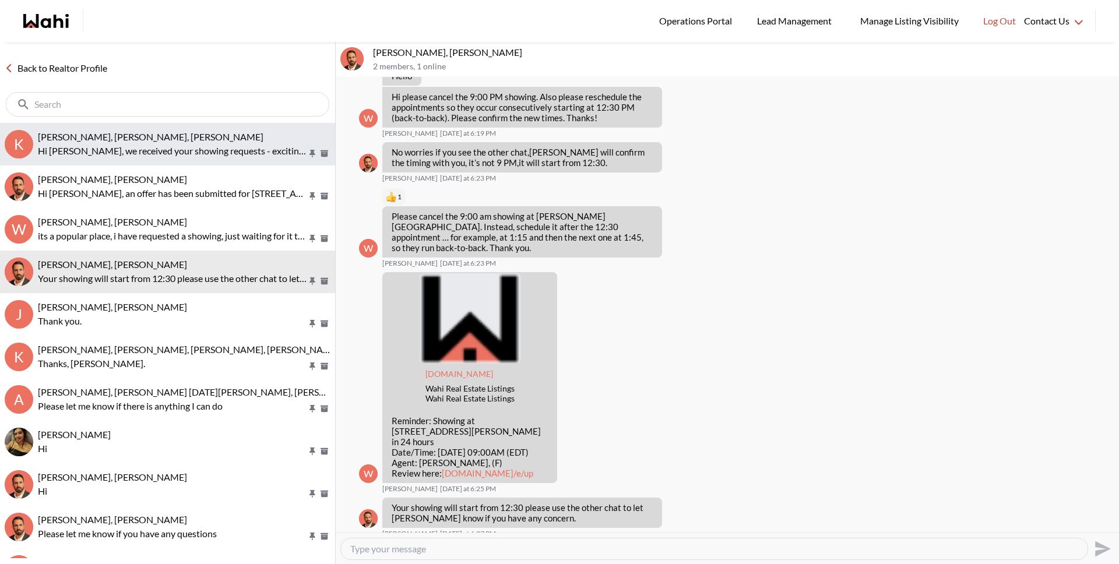
click at [143, 153] on p "Hi [PERSON_NAME], we received your showing requests - exciting 🎉 . We will be i…" at bounding box center [172, 151] width 269 height 14
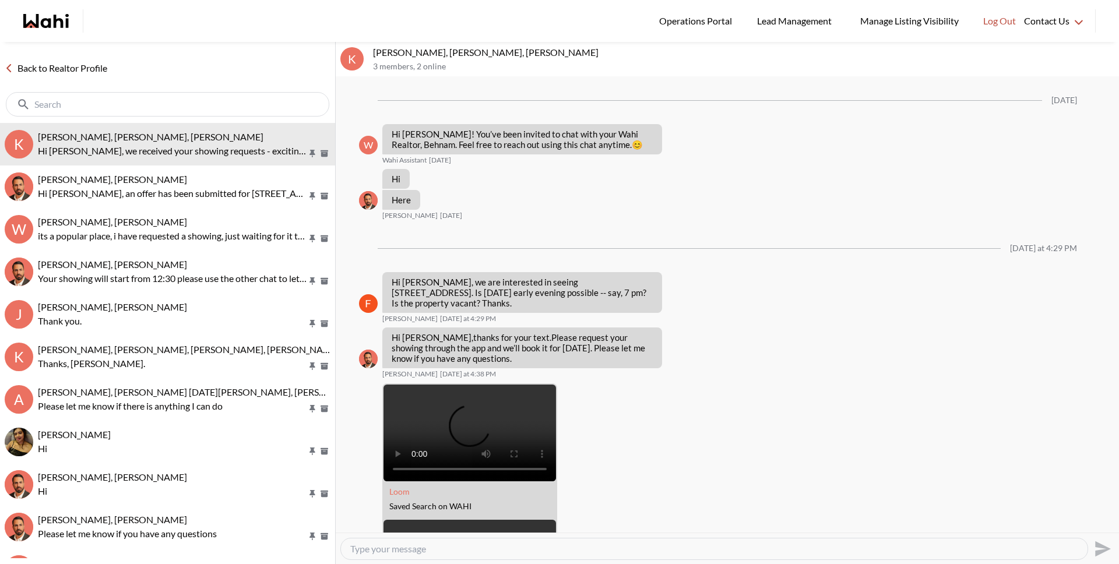
scroll to position [416, 0]
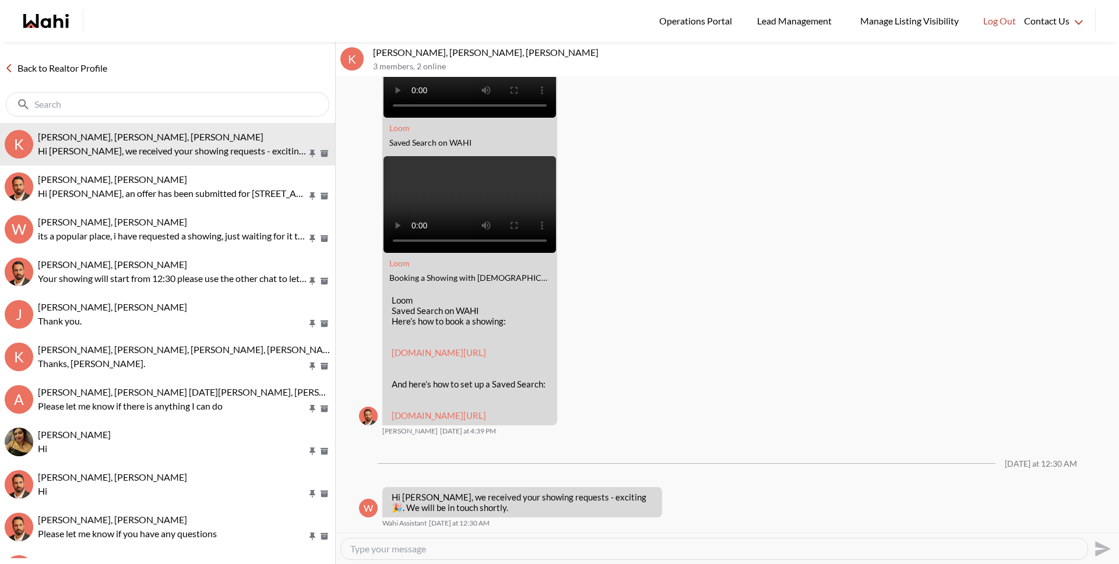
click at [75, 68] on link "Back to Realtor Profile" at bounding box center [56, 68] width 112 height 15
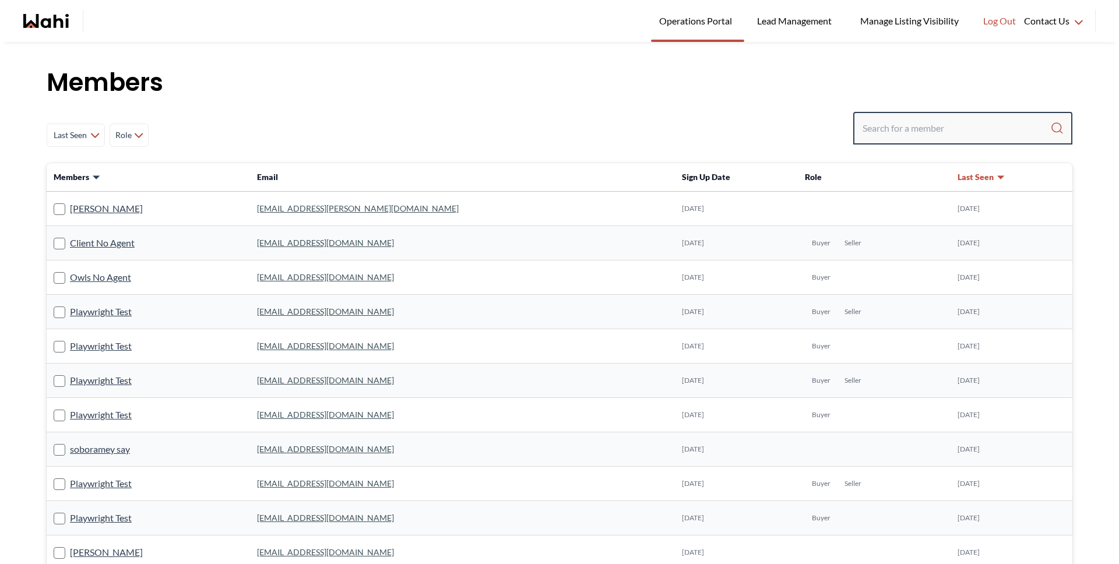
click at [917, 118] on input "Search input" at bounding box center [957, 128] width 188 height 21
type input "faraz"
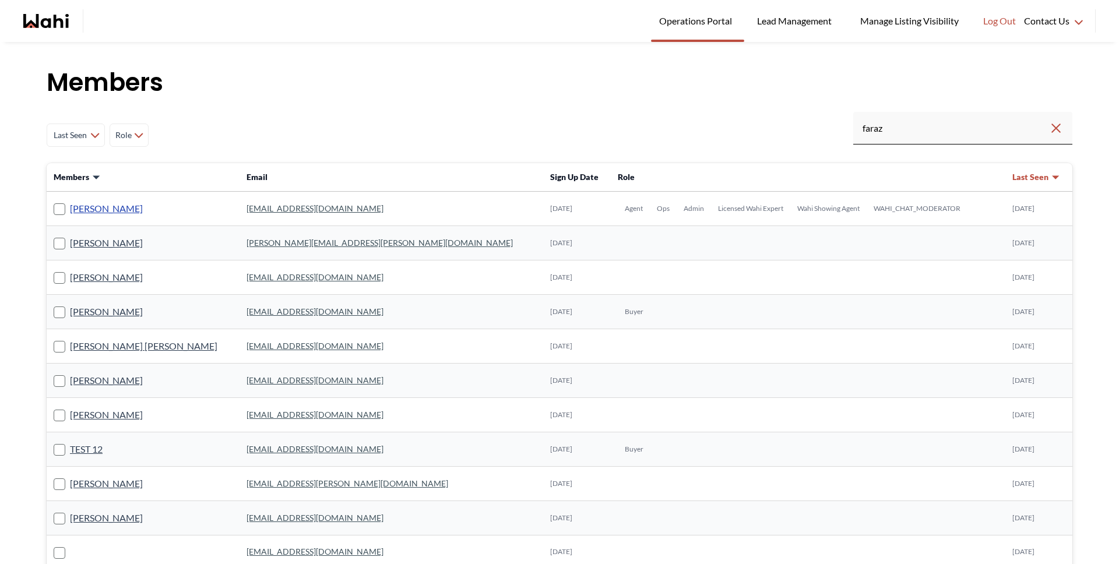
click at [96, 214] on link "[PERSON_NAME]" at bounding box center [106, 208] width 73 height 15
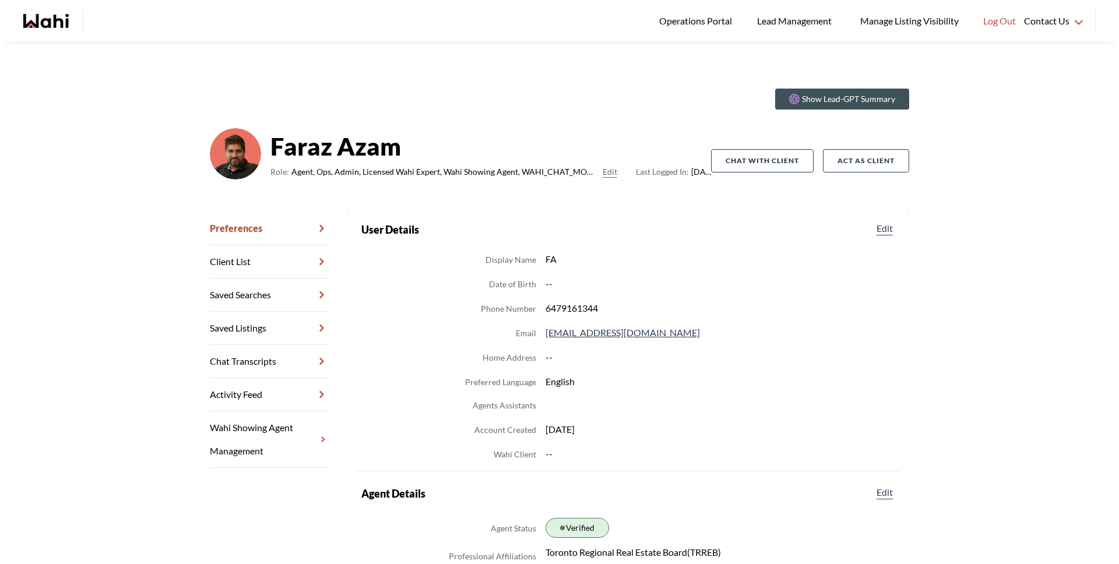
click at [266, 365] on link "Chat Transcripts" at bounding box center [269, 361] width 119 height 33
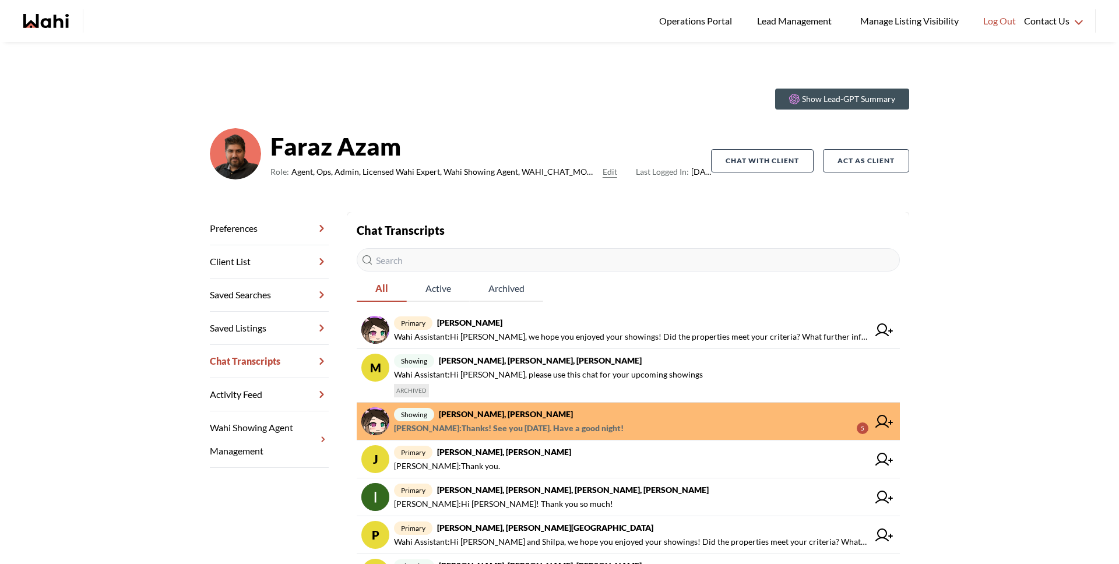
click at [491, 420] on span "showing liuhong chen, Alicia, Faraz" at bounding box center [631, 414] width 474 height 14
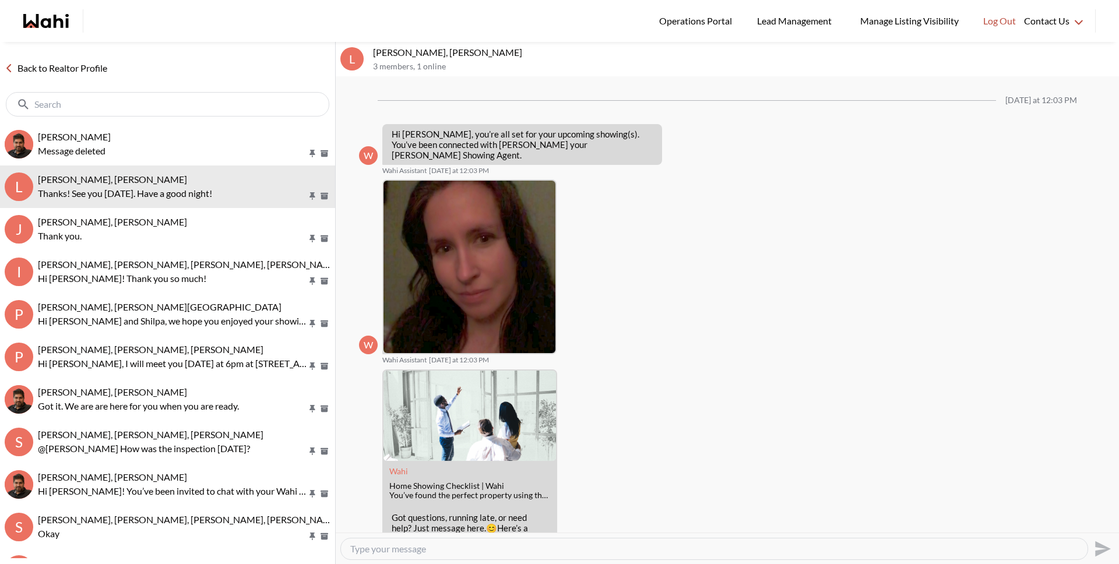
scroll to position [264, 0]
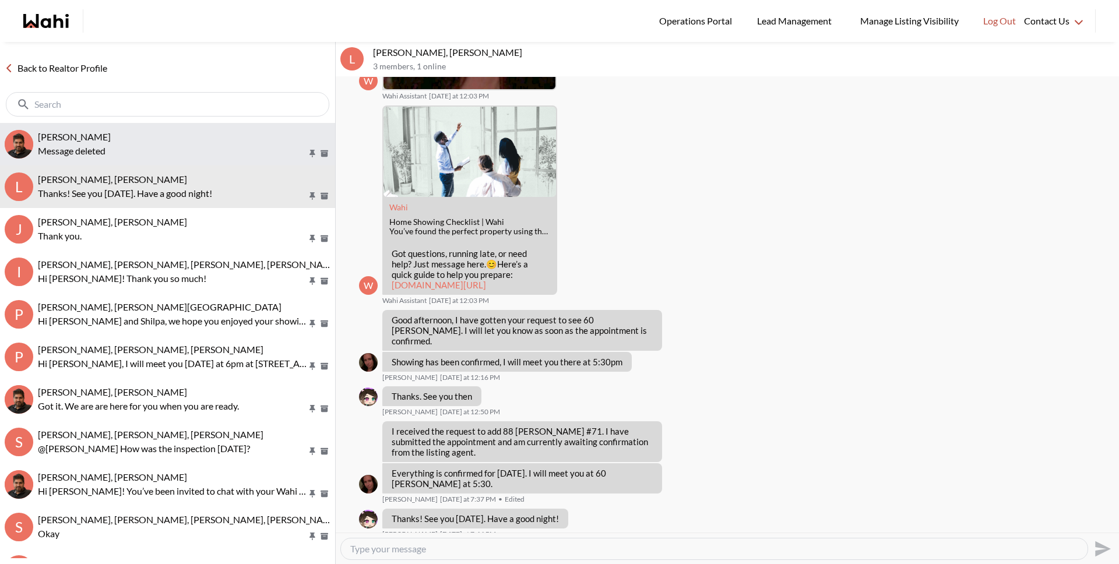
click at [170, 159] on button "liuhong chen, Faraz Message deleted" at bounding box center [167, 144] width 335 height 43
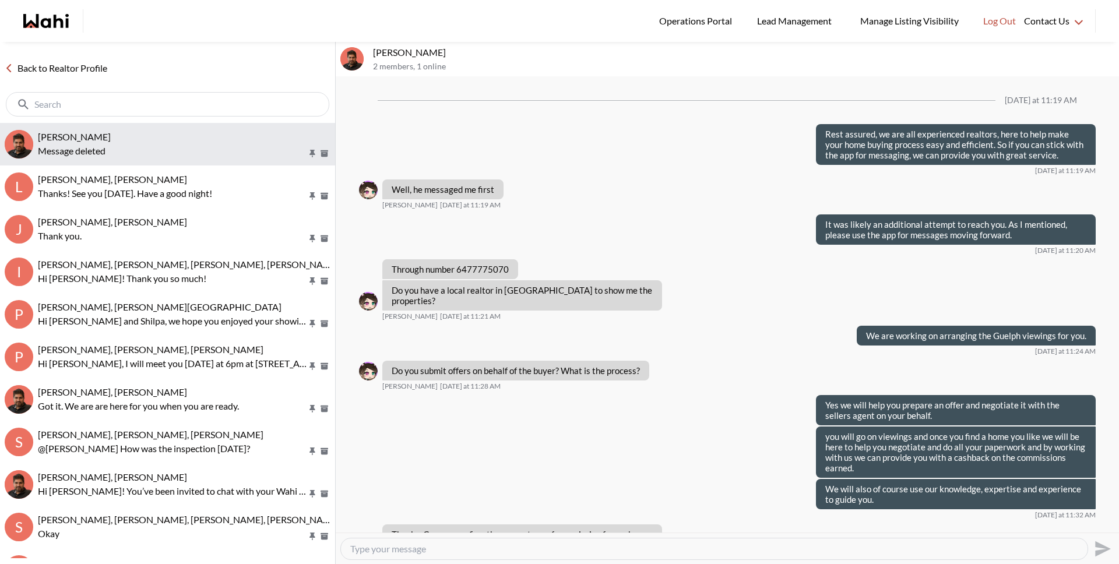
scroll to position [1274, 0]
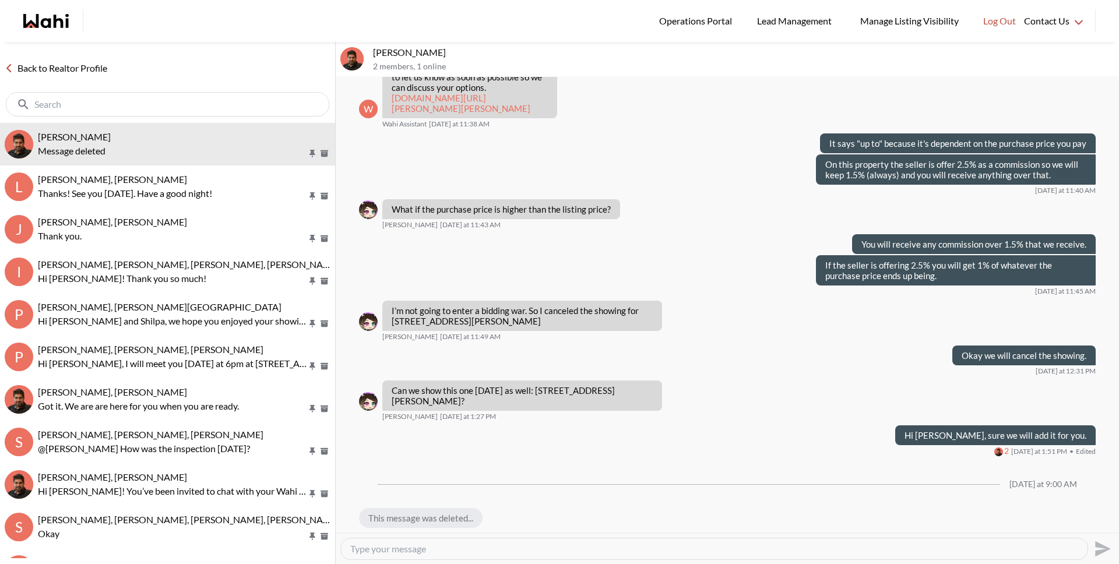
click at [94, 74] on link "Back to Realtor Profile" at bounding box center [56, 68] width 112 height 15
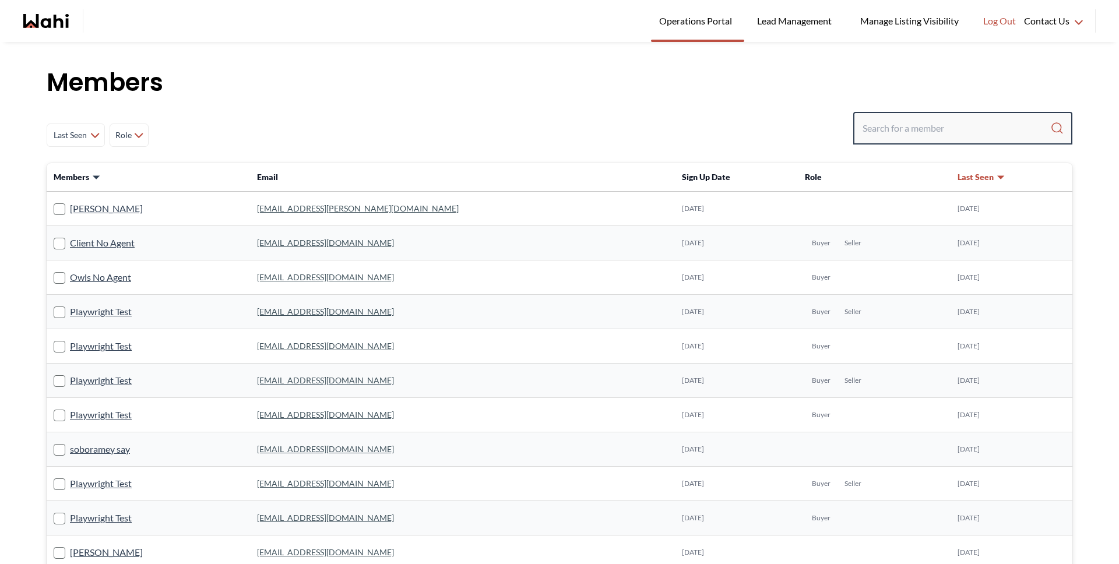
click at [962, 135] on input "Search input" at bounding box center [957, 128] width 188 height 21
type input "barbara fu"
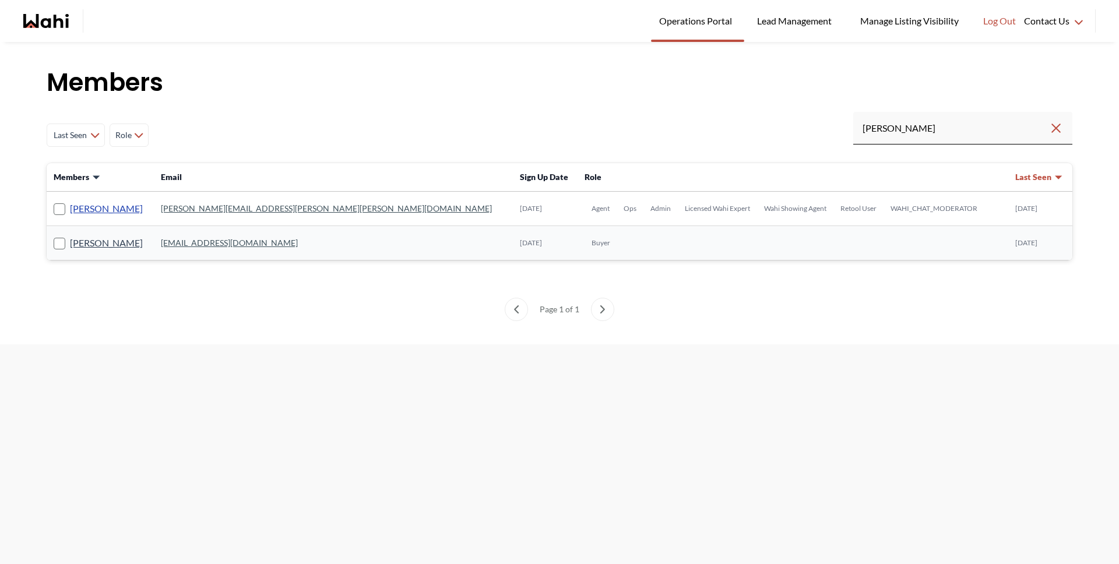
click at [89, 213] on link "[PERSON_NAME]" at bounding box center [106, 208] width 73 height 15
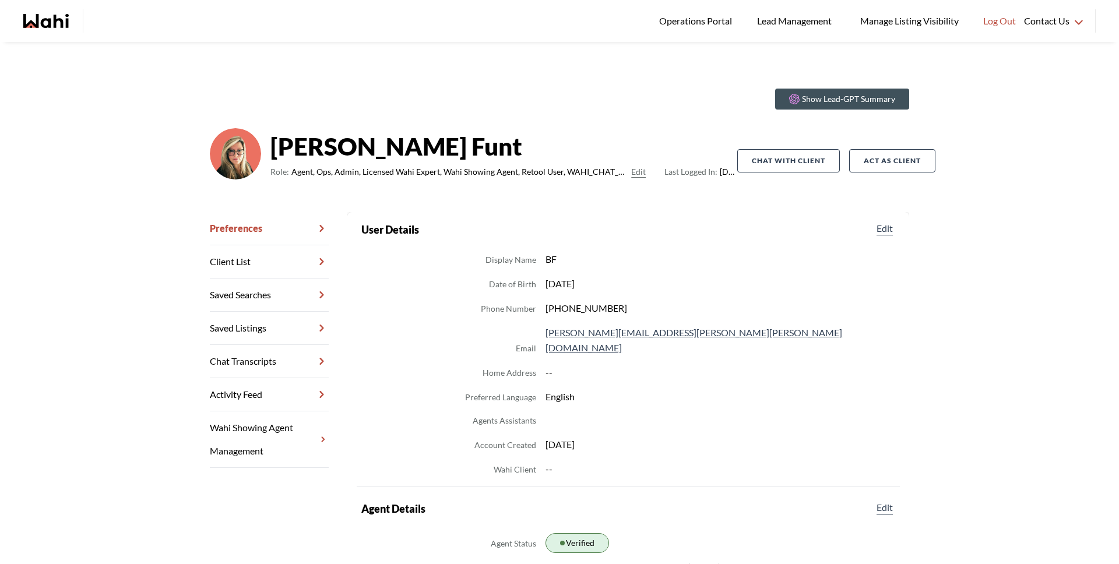
click at [286, 366] on link "Chat Transcripts" at bounding box center [269, 361] width 119 height 33
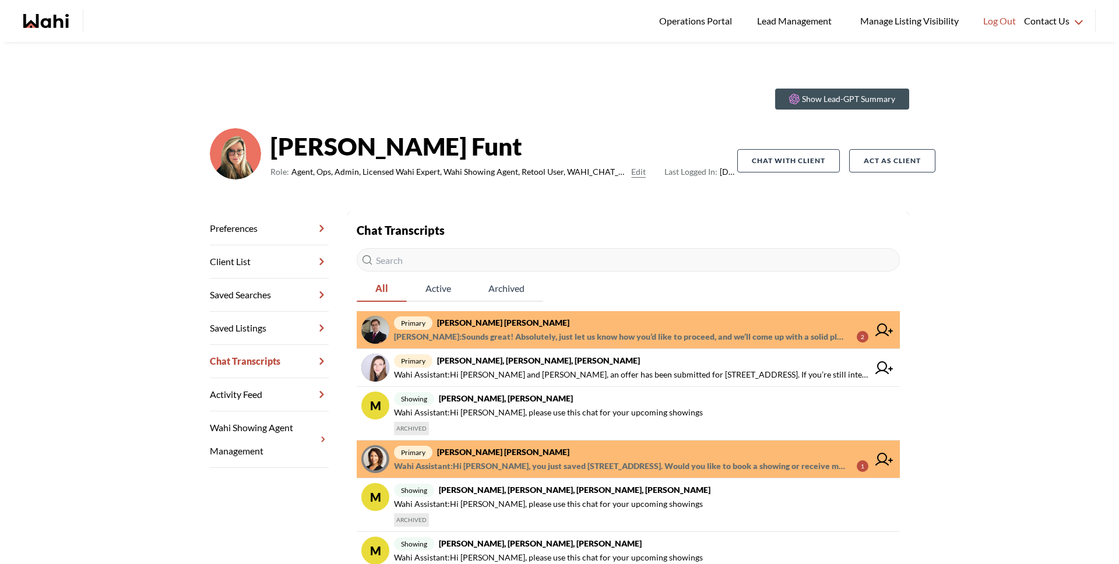
click at [472, 336] on span "Behnam Fazili : Sounds great! Absolutely, just let us know how you’d like to pr…" at bounding box center [620, 337] width 453 height 14
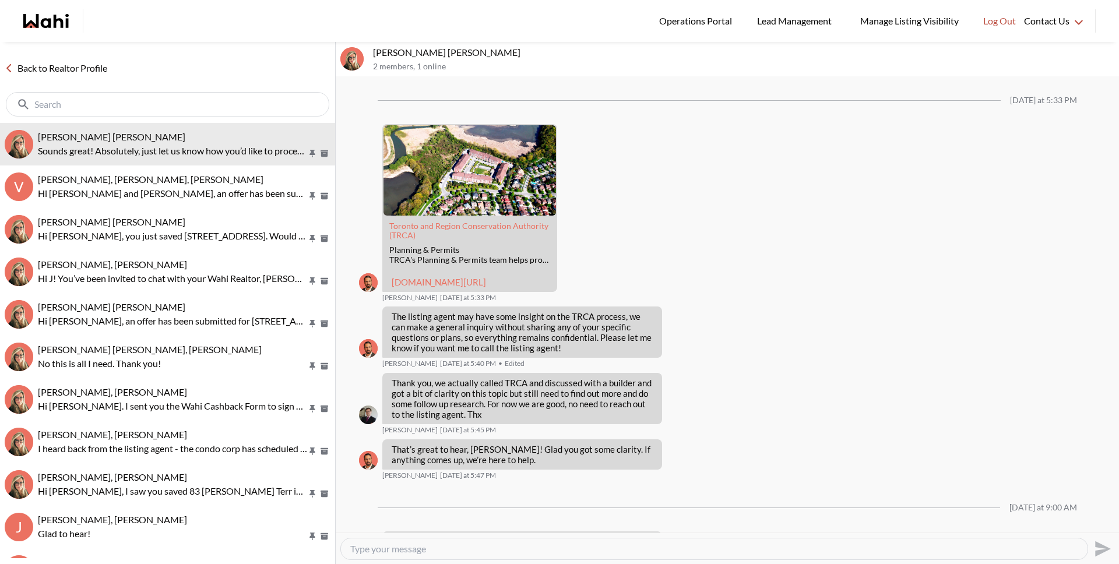
scroll to position [1221, 0]
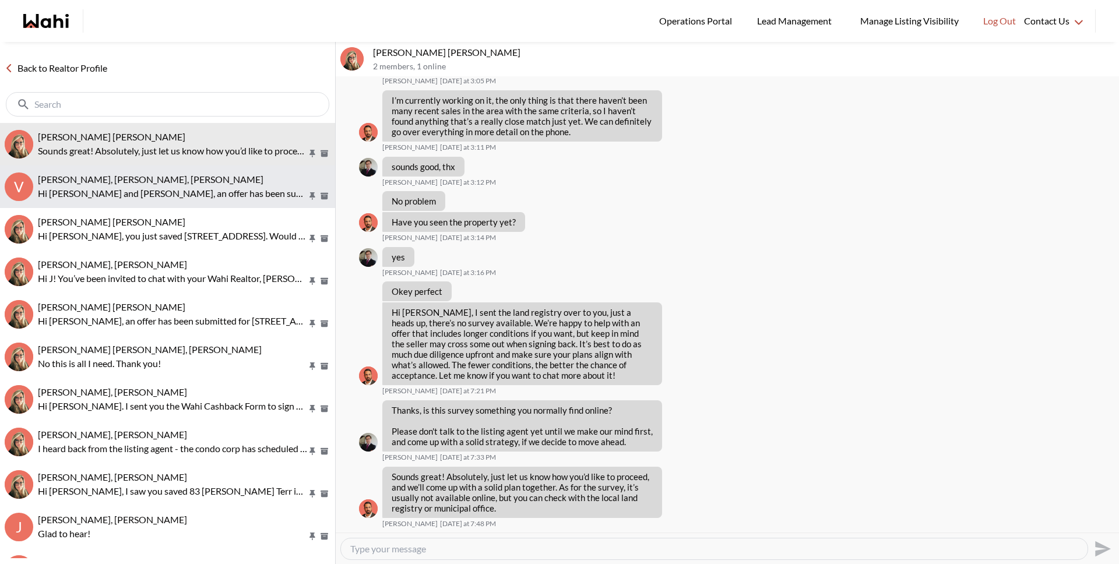
click at [219, 192] on p "Hi Victoria and Dylan, an offer has been submitted for 125 Brookside Ave, Toron…" at bounding box center [172, 194] width 269 height 14
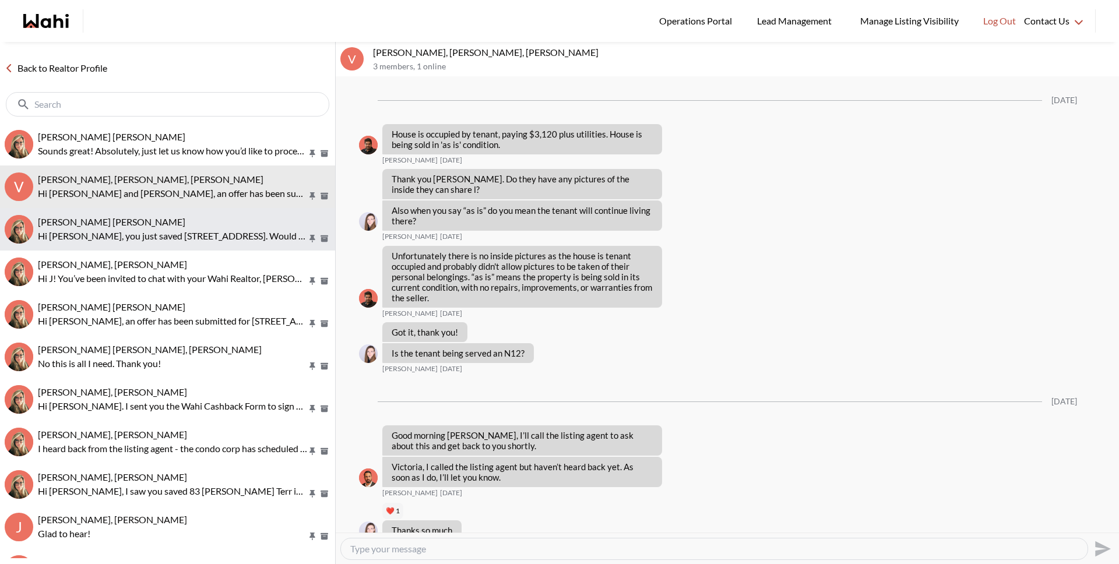
scroll to position [1796, 0]
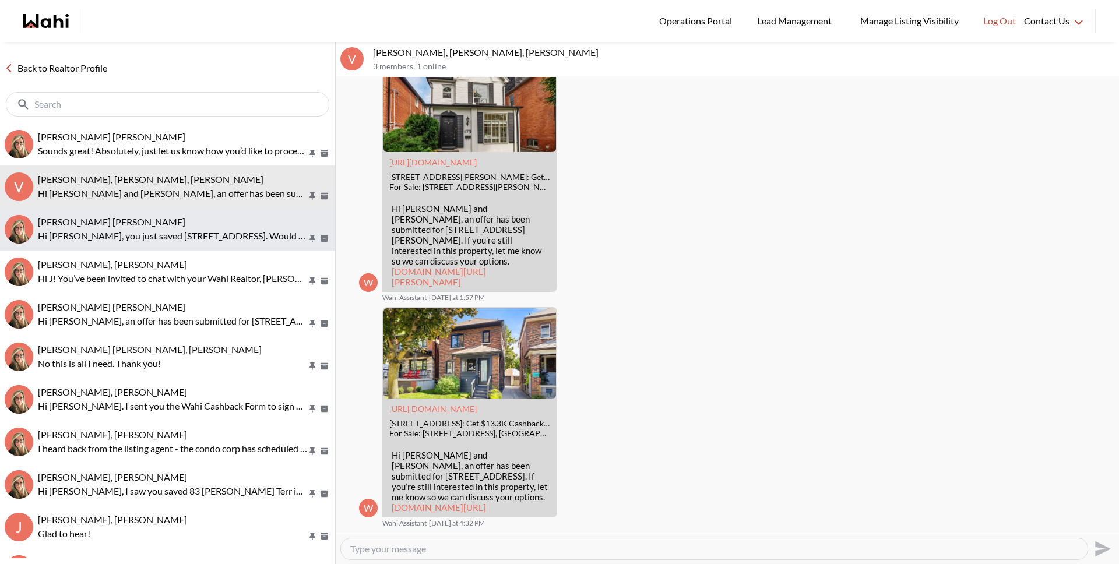
click at [216, 225] on div "Meghan DuCille, Barbara" at bounding box center [184, 222] width 293 height 12
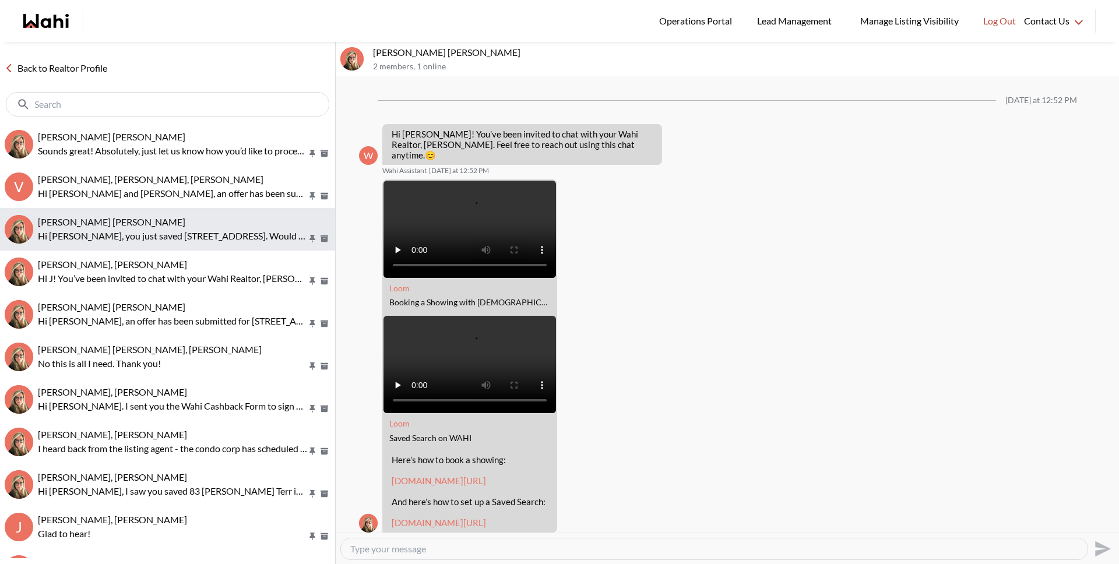
scroll to position [304, 0]
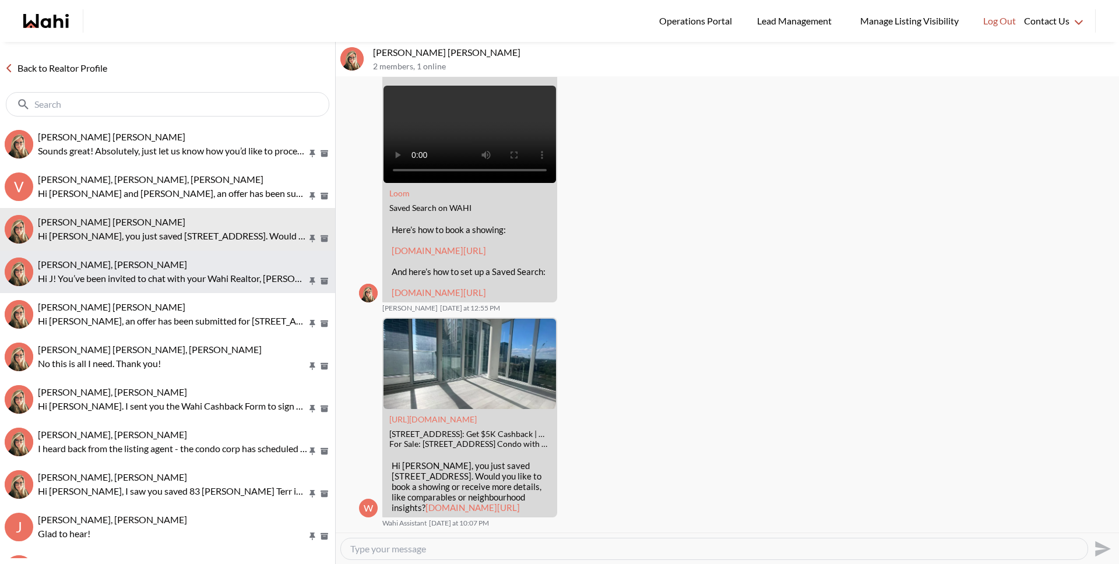
click at [207, 268] on div "J D, Barbara" at bounding box center [184, 265] width 293 height 12
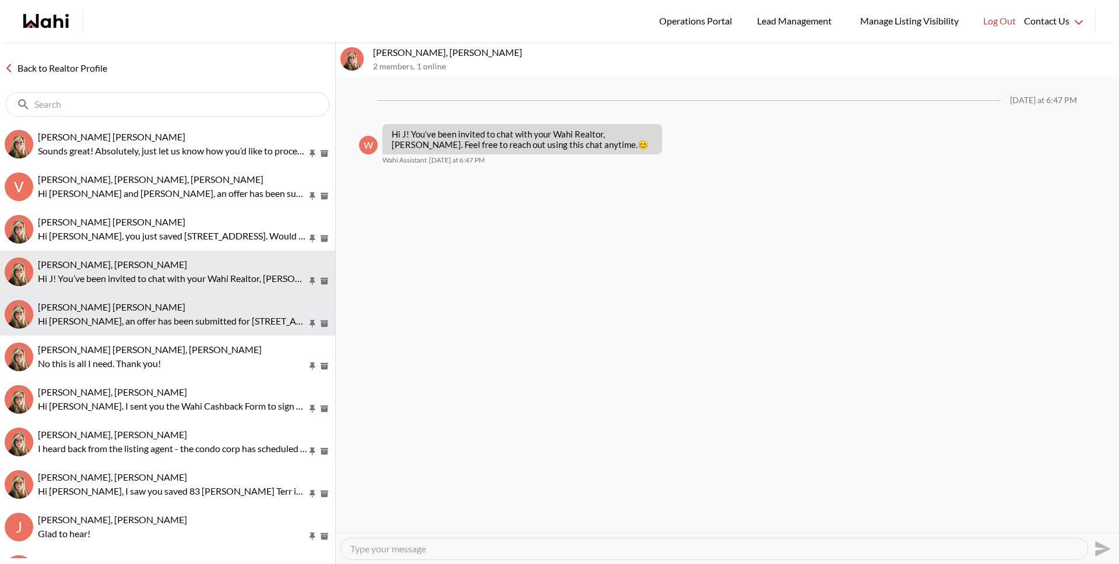
click at [202, 319] on p "Hi Abdul nafi, an offer has been submitted for 10 Northtown Way #2013, Toronto,…" at bounding box center [172, 321] width 269 height 14
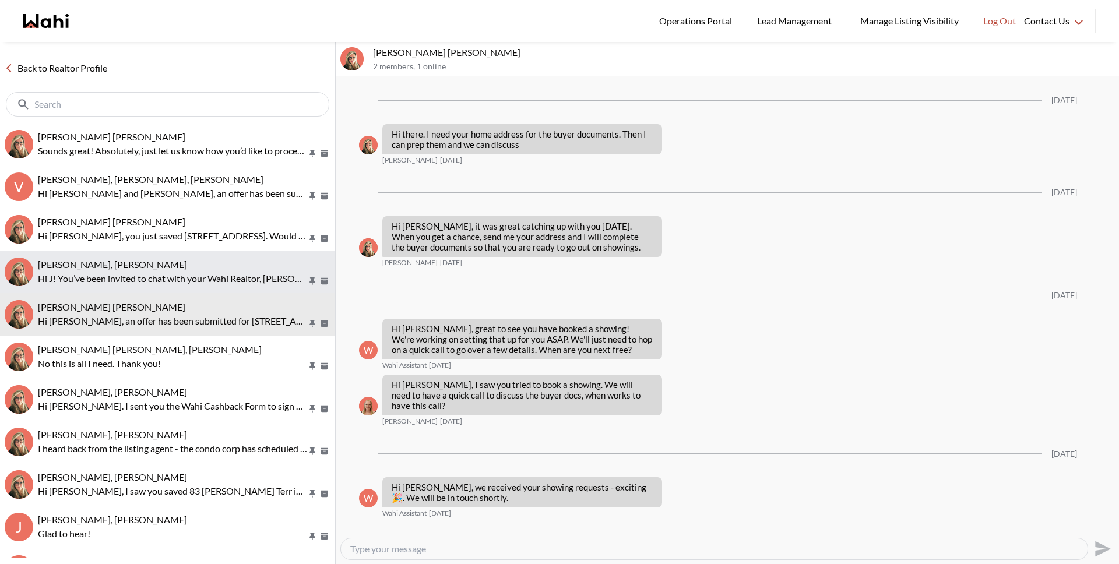
scroll to position [1602, 0]
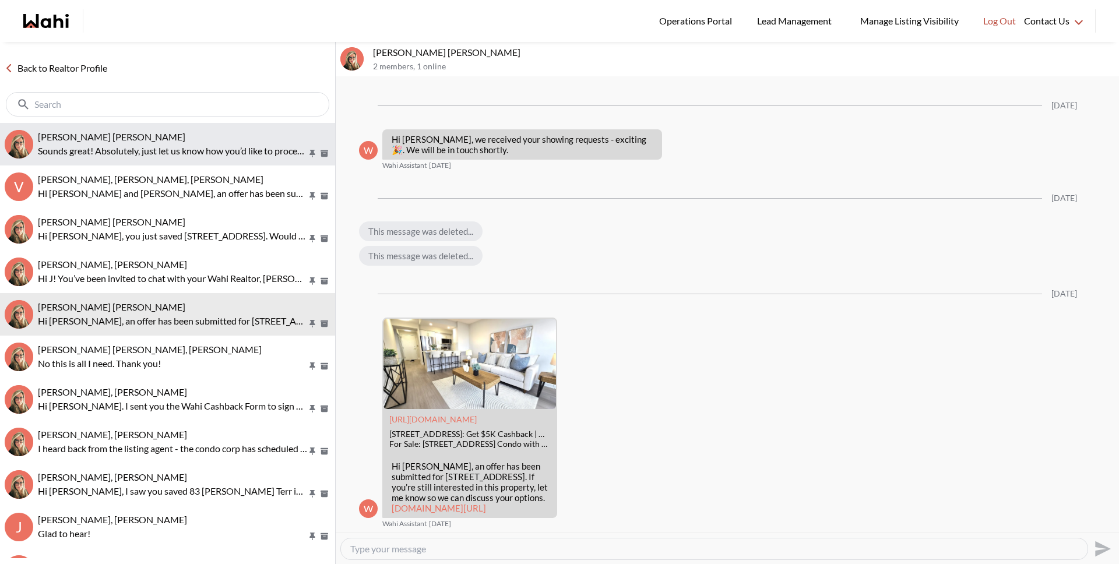
click at [113, 150] on p "Sounds great! Absolutely, just let us know how you’d like to proceed, and we’ll…" at bounding box center [172, 151] width 269 height 14
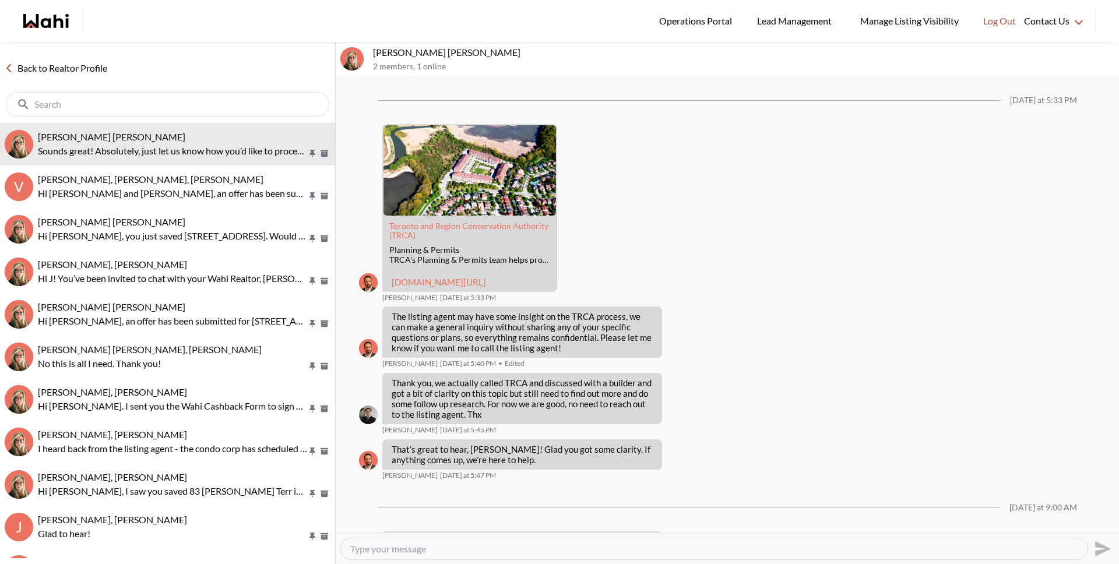
scroll to position [1221, 0]
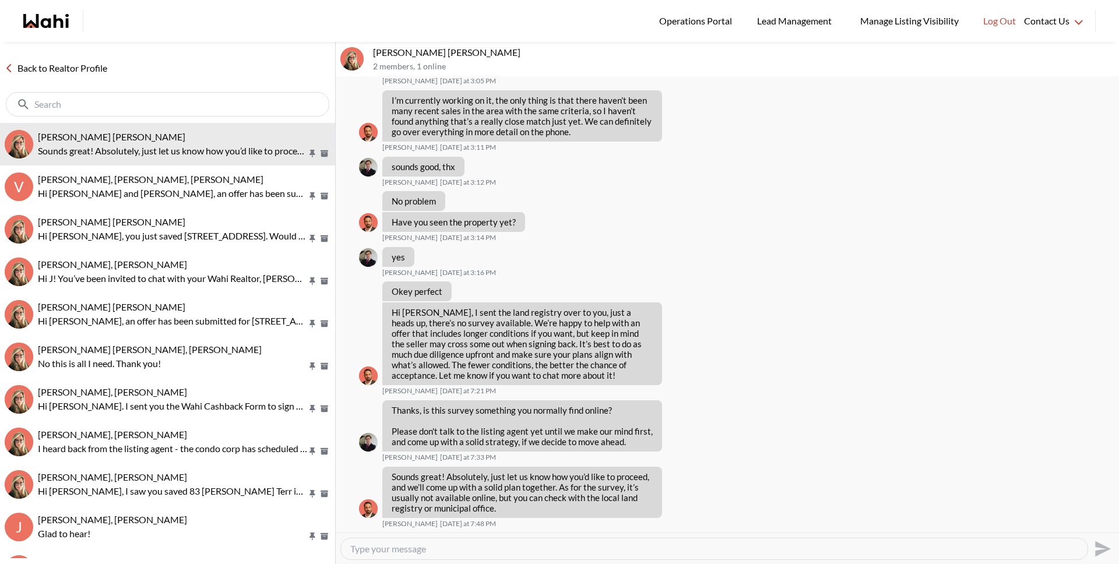
click at [75, 71] on link "Back to Realtor Profile" at bounding box center [56, 68] width 112 height 15
